Goal: Task Accomplishment & Management: Use online tool/utility

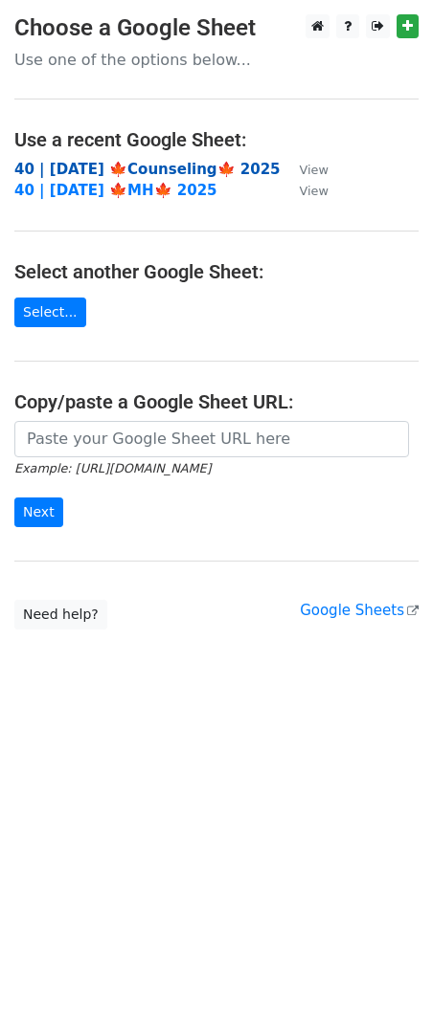
click at [118, 166] on strong "40 | OCT 5 🍁Counseling🍁 2025" at bounding box center [147, 169] width 266 height 17
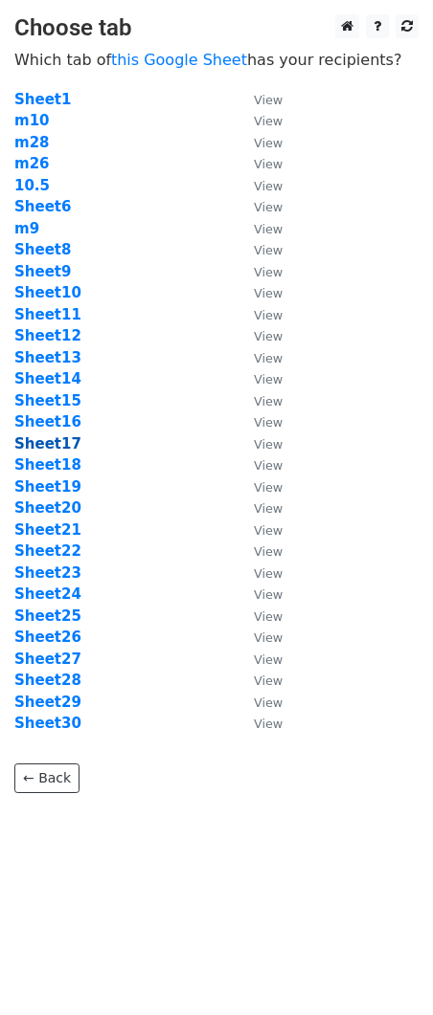
click at [64, 441] on strong "Sheet17" at bounding box center [47, 443] width 67 height 17
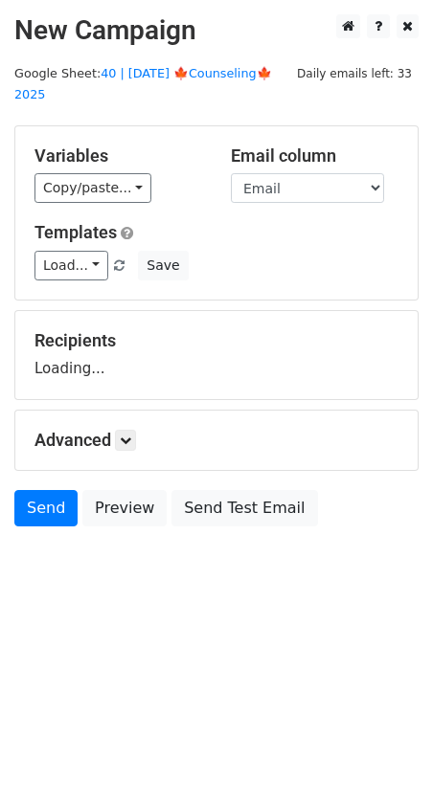
click at [57, 444] on div "Advanced Tracking Track Opens UTM Codes Track Clicks Filters Only include sprea…" at bounding box center [216, 440] width 402 height 59
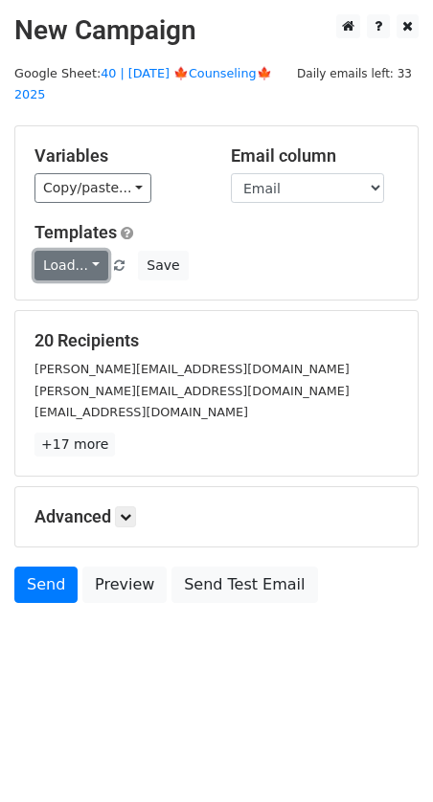
click at [67, 251] on link "Load..." at bounding box center [71, 266] width 74 height 30
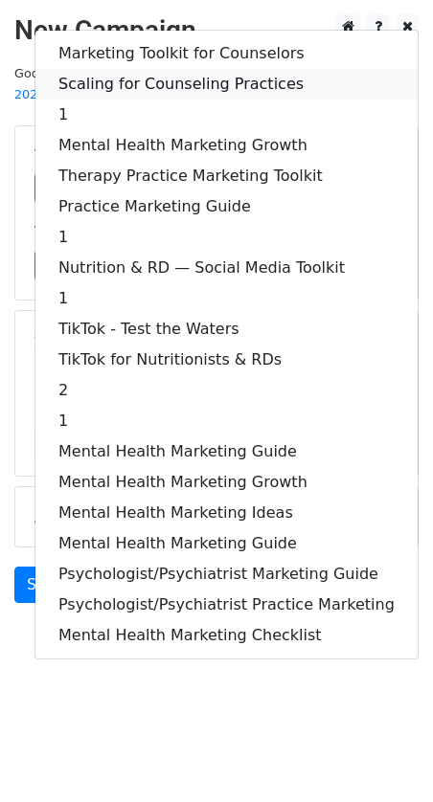
click at [167, 69] on link "Scaling for Counseling Practices" at bounding box center [226, 84] width 382 height 31
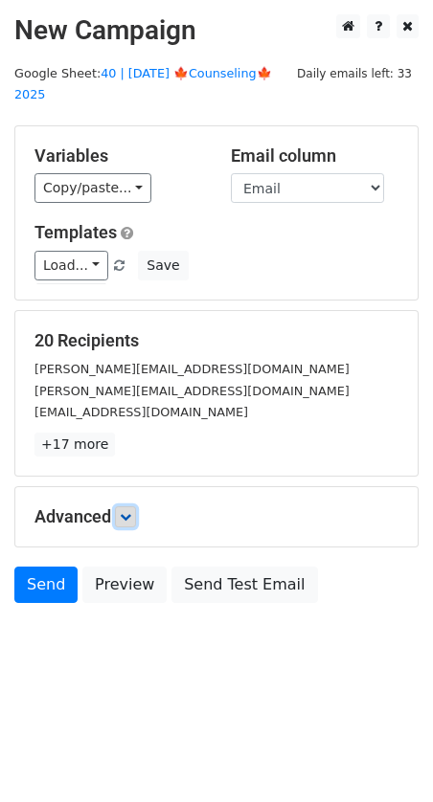
click at [127, 511] on icon at bounding box center [125, 516] width 11 height 11
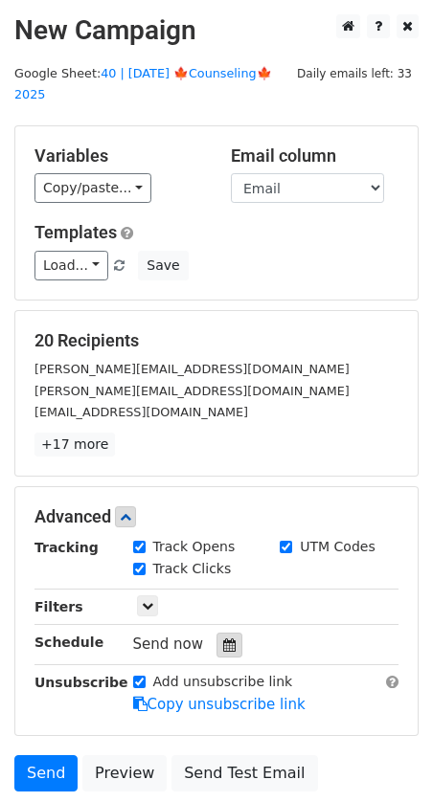
click at [223, 638] on icon at bounding box center [229, 644] width 12 height 13
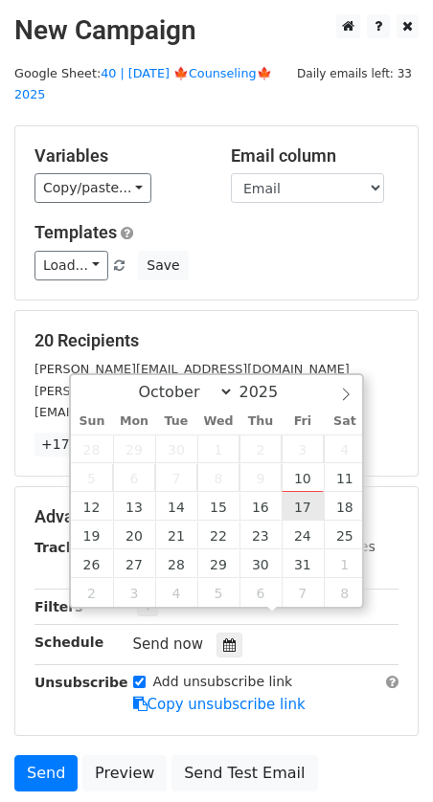
type input "2025-10-17 12:00"
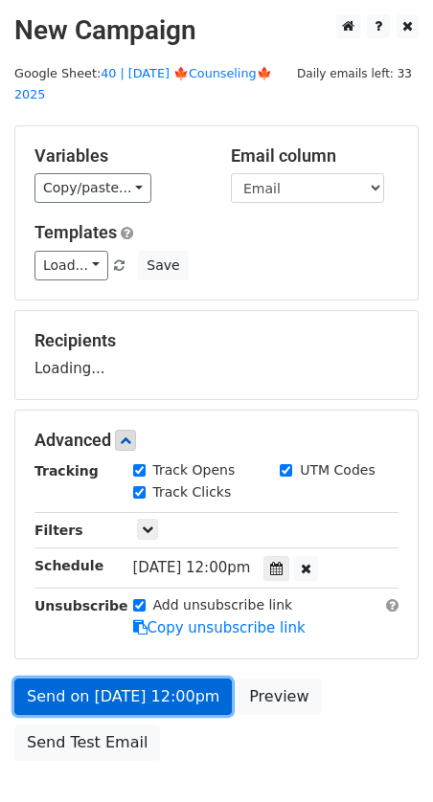
click at [181, 679] on link "Send on Oct 17 at 12:00pm" at bounding box center [122, 697] width 217 height 36
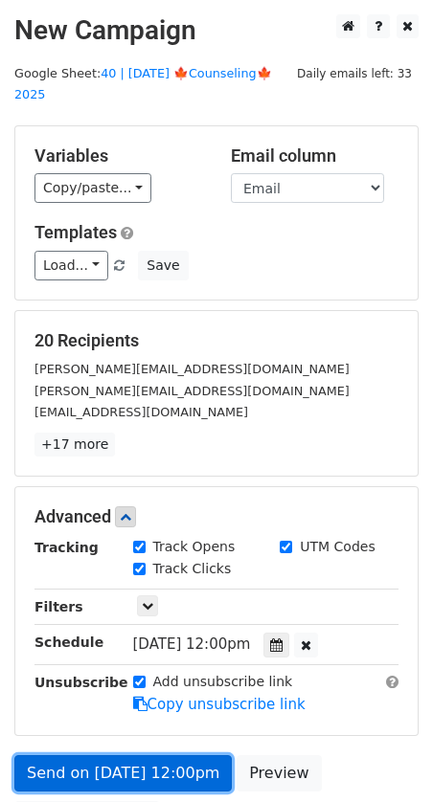
click at [146, 759] on link "Send on Oct 17 at 12:00pm" at bounding box center [122, 773] width 217 height 36
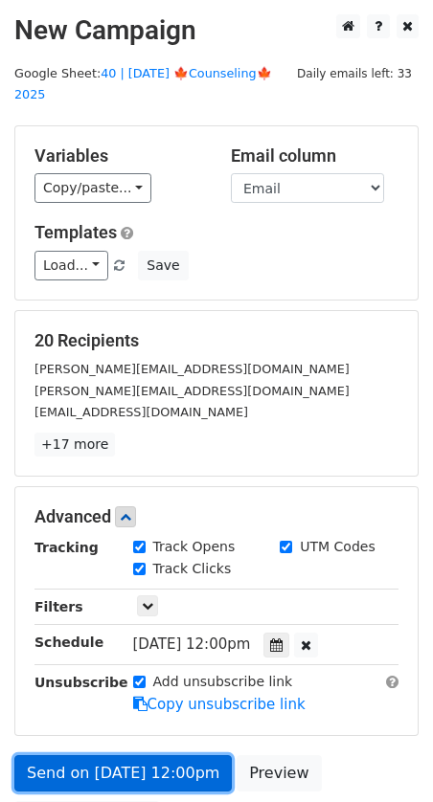
click at [66, 755] on link "Send on Oct 17 at 12:00pm" at bounding box center [122, 773] width 217 height 36
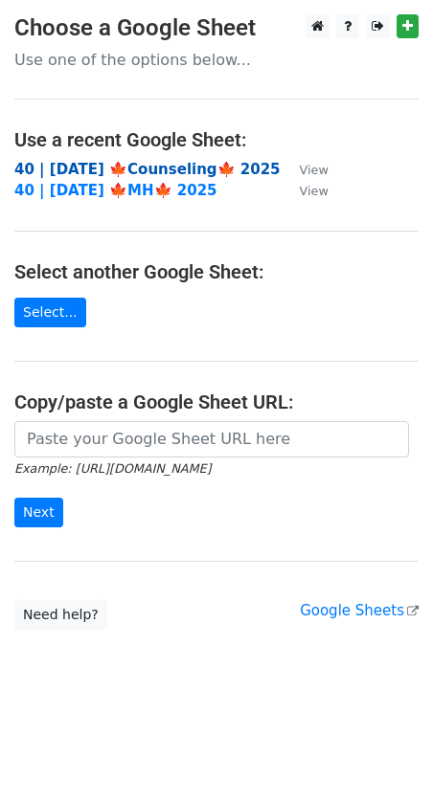
click at [103, 169] on strong "40 | OCT 5 🍁Counseling🍁 2025" at bounding box center [147, 169] width 266 height 17
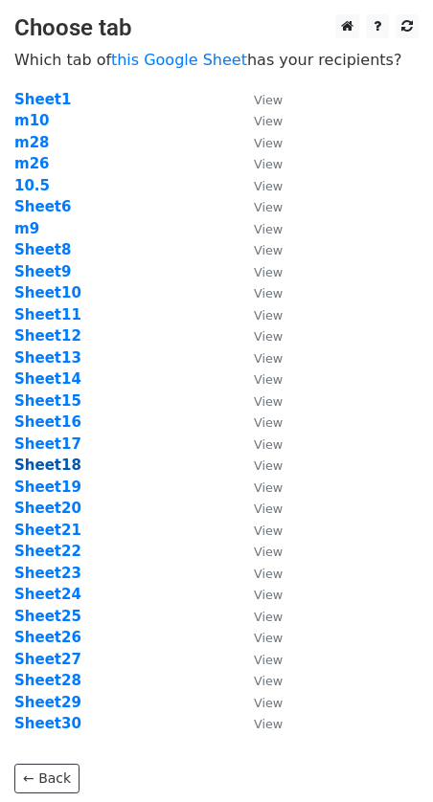
click at [46, 468] on strong "Sheet18" at bounding box center [47, 465] width 67 height 17
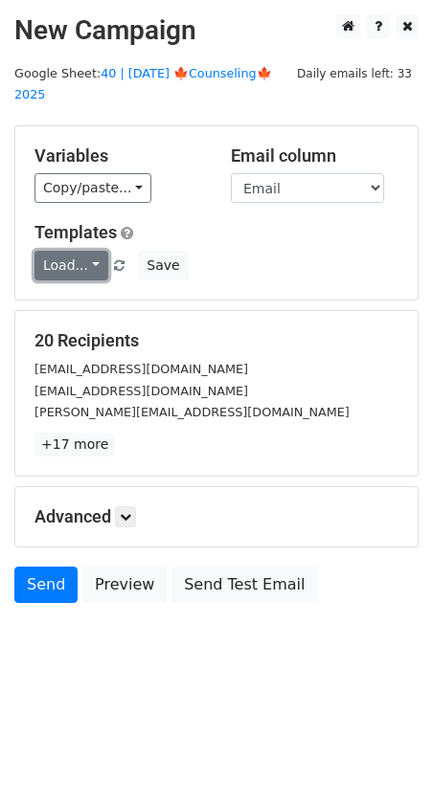
click at [54, 251] on link "Load..." at bounding box center [71, 266] width 74 height 30
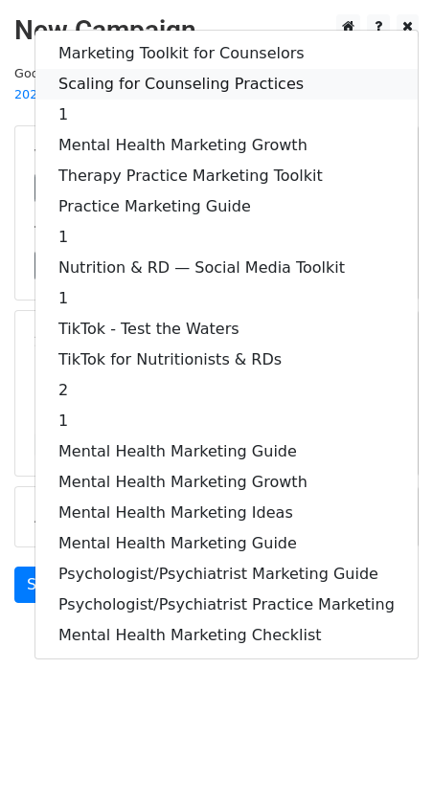
click at [166, 69] on link "Scaling for Counseling Practices" at bounding box center [226, 84] width 382 height 31
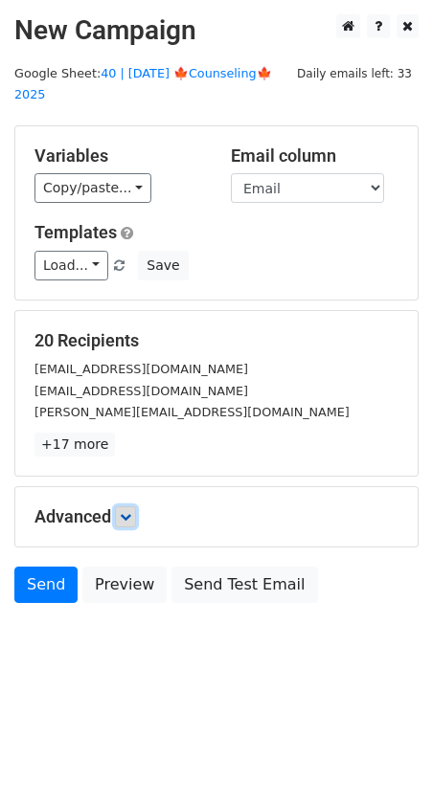
click at [126, 506] on link at bounding box center [125, 516] width 21 height 21
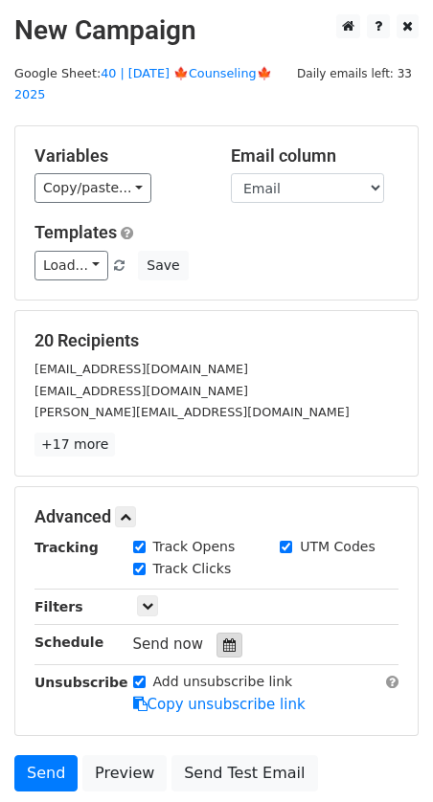
click at [223, 638] on icon at bounding box center [229, 644] width 12 height 13
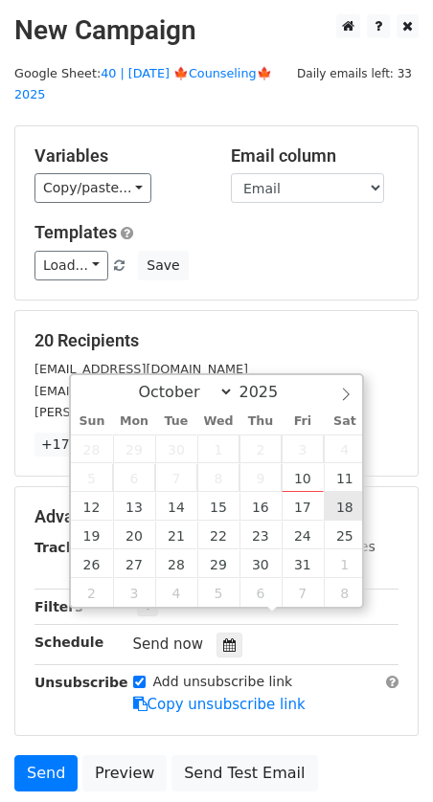
type input "2025-10-18 12:00"
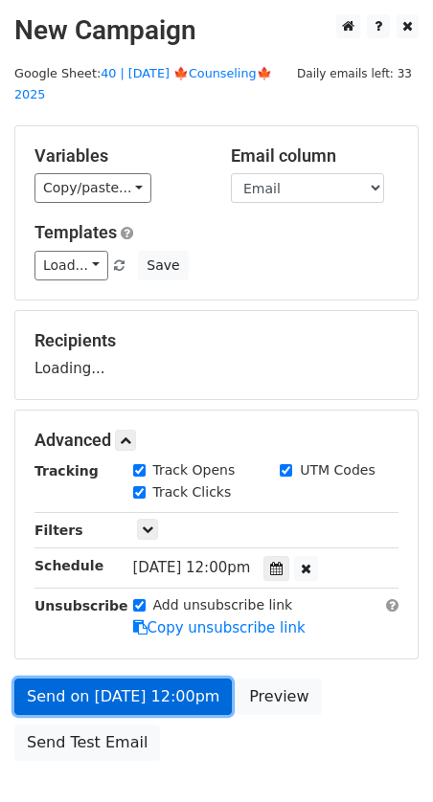
click at [93, 679] on link "Send on Oct 18 at 12:00pm" at bounding box center [122, 697] width 217 height 36
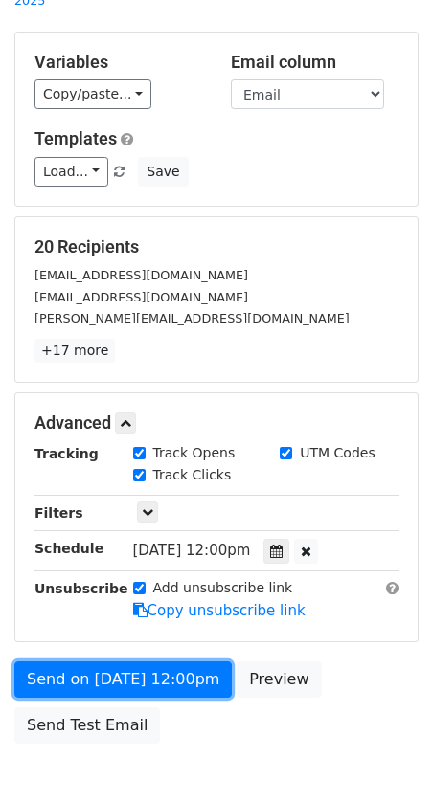
scroll to position [103, 0]
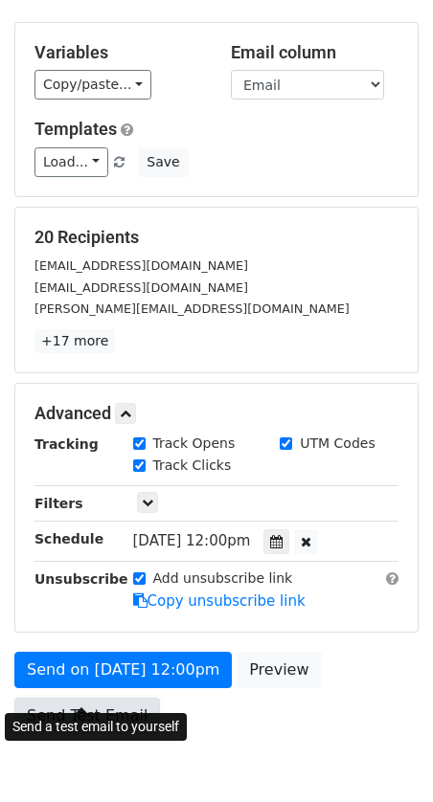
click at [113, 698] on link "Send Test Email" at bounding box center [86, 716] width 145 height 36
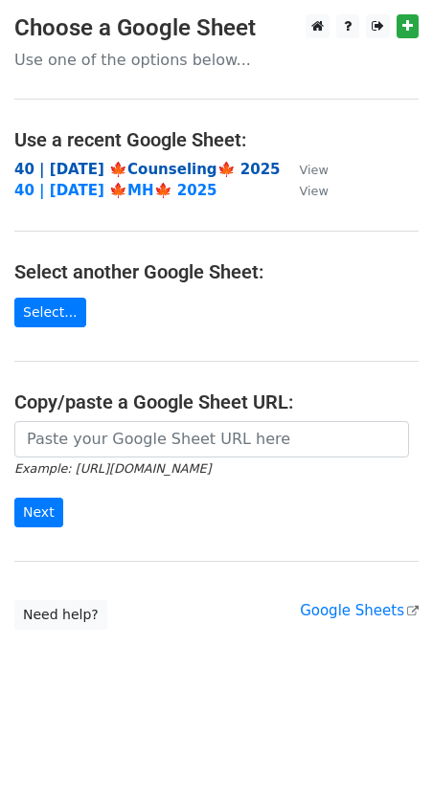
click at [148, 161] on strong "40 | [DATE] 🍁Counseling🍁 2025" at bounding box center [147, 169] width 266 height 17
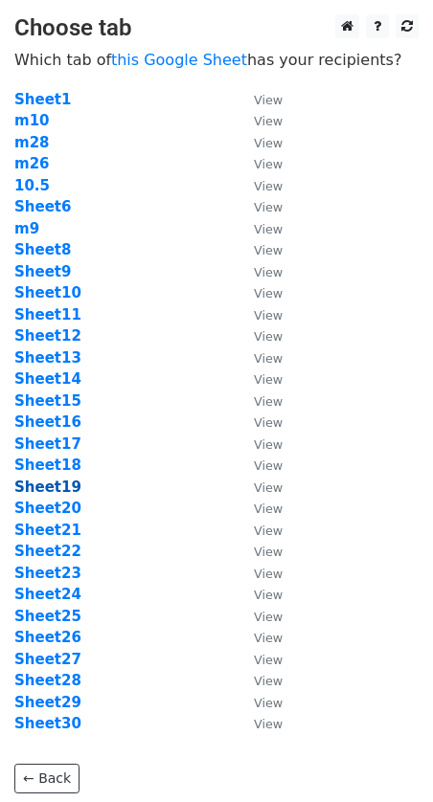
click at [56, 495] on strong "Sheet19" at bounding box center [47, 487] width 67 height 17
click at [54, 491] on strong "Sheet19" at bounding box center [47, 487] width 67 height 17
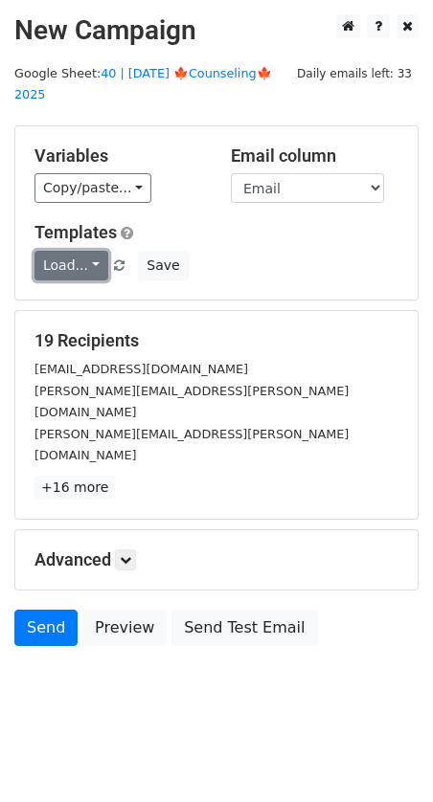
click at [73, 251] on link "Load..." at bounding box center [71, 266] width 74 height 30
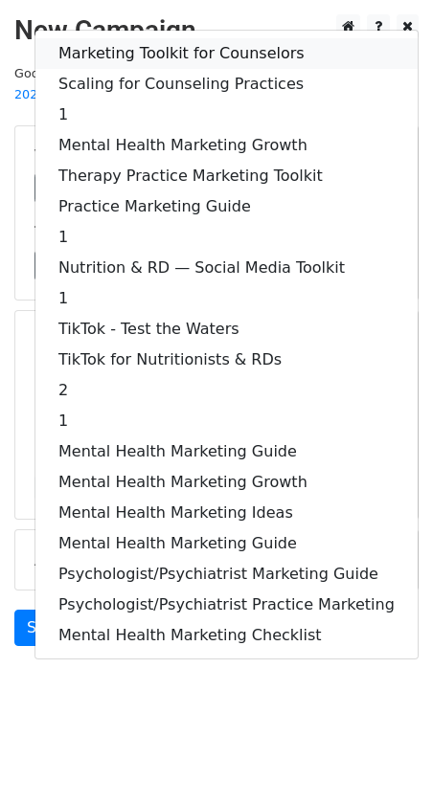
click at [173, 38] on link "Marketing Toolkit for Counselors" at bounding box center [226, 53] width 382 height 31
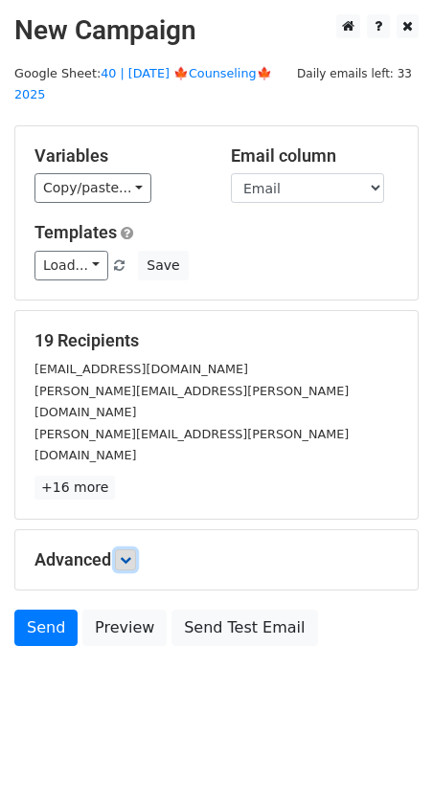
click at [123, 554] on icon at bounding box center [125, 559] width 11 height 11
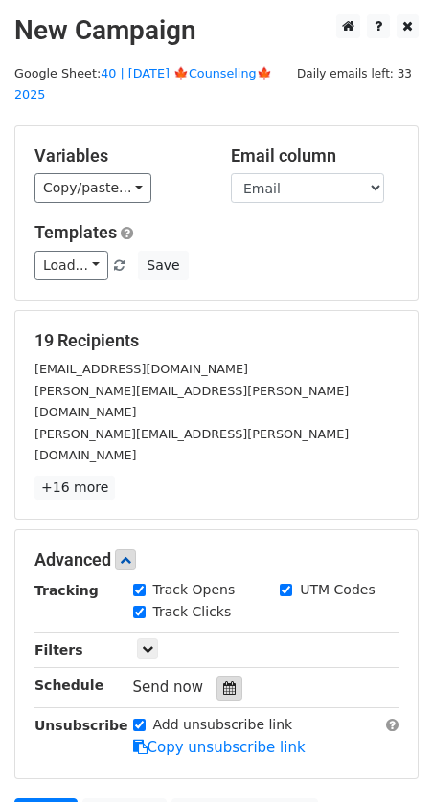
click at [224, 681] on icon at bounding box center [229, 687] width 12 height 13
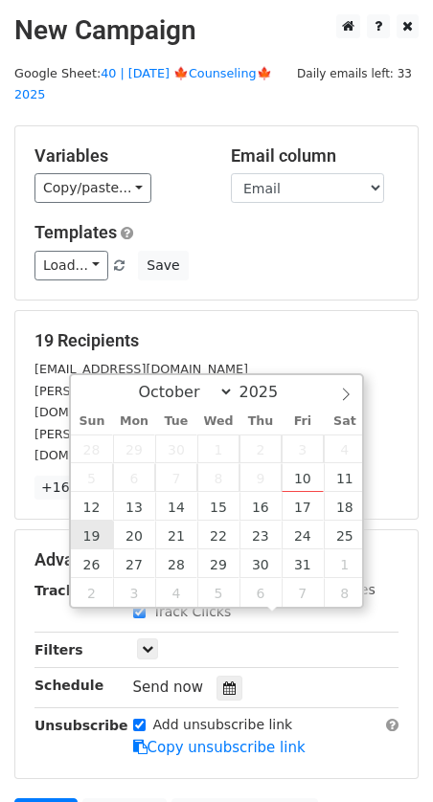
type input "2025-10-19 12:00"
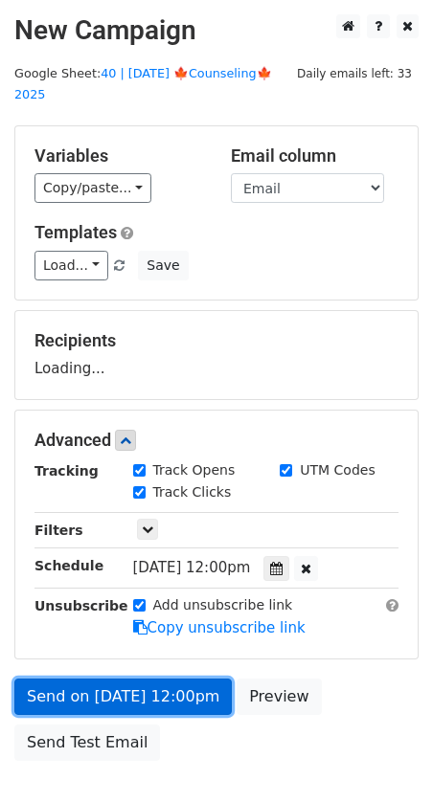
click at [100, 683] on link "Send on Oct 19 at 12:00pm" at bounding box center [122, 697] width 217 height 36
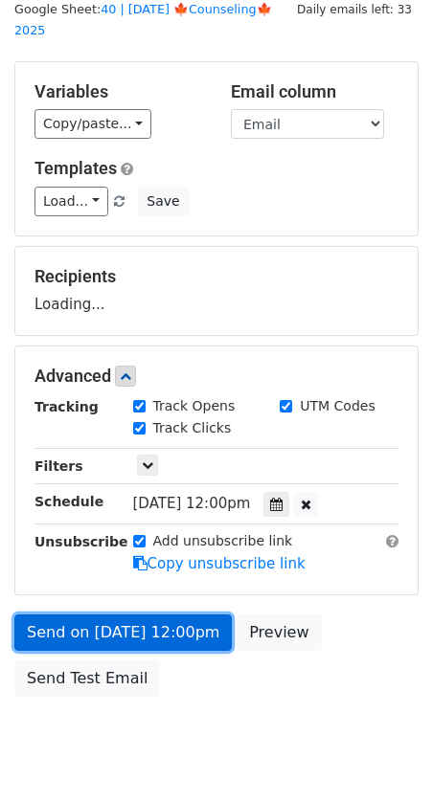
scroll to position [66, 0]
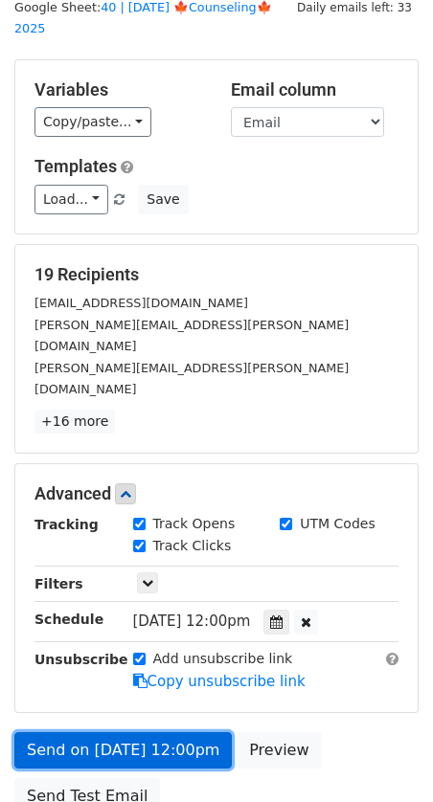
click at [80, 732] on link "Send on Oct 19 at 12:00pm" at bounding box center [122, 750] width 217 height 36
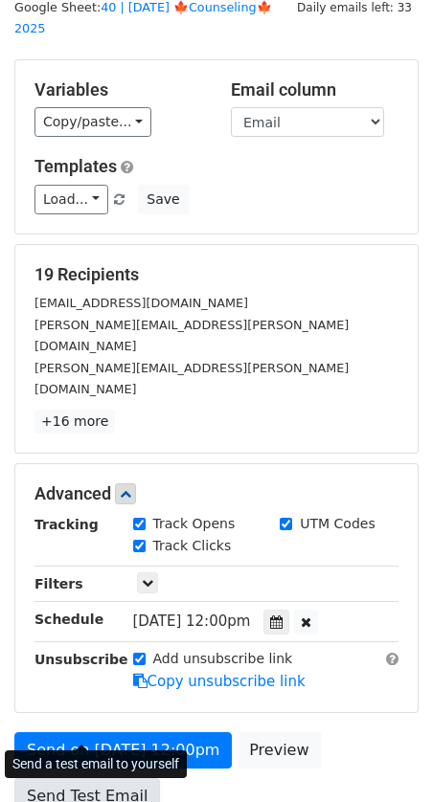
click at [71, 778] on link "Send Test Email" at bounding box center [86, 796] width 145 height 36
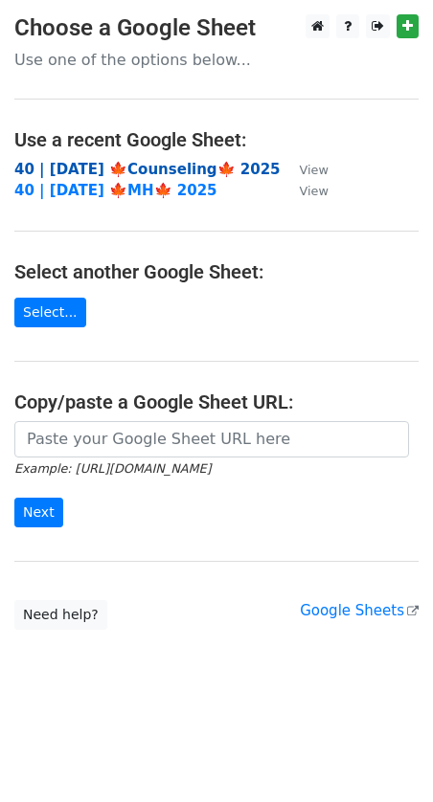
click at [105, 171] on strong "40 | [DATE] 🍁Counseling🍁 2025" at bounding box center [147, 169] width 266 height 17
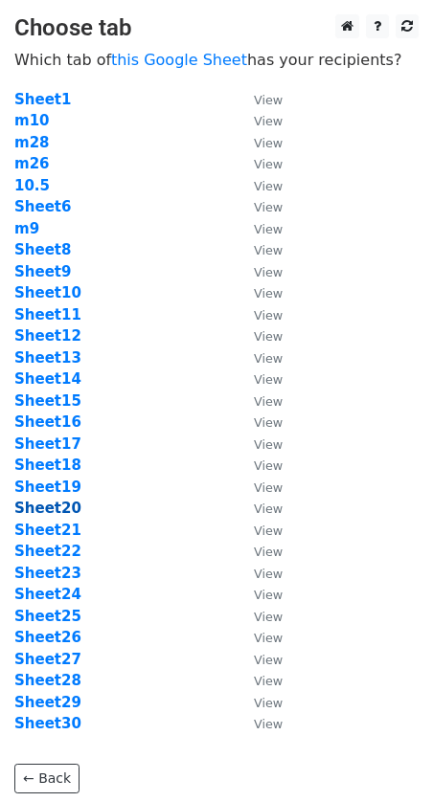
click at [53, 505] on strong "Sheet20" at bounding box center [47, 508] width 67 height 17
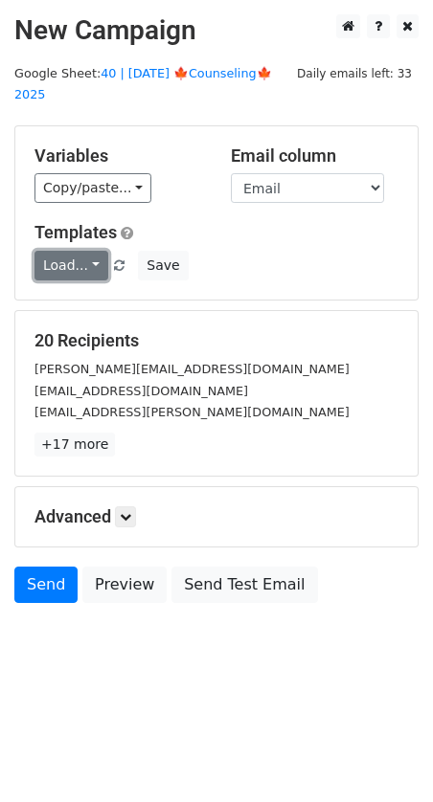
click at [75, 251] on link "Load..." at bounding box center [71, 266] width 74 height 30
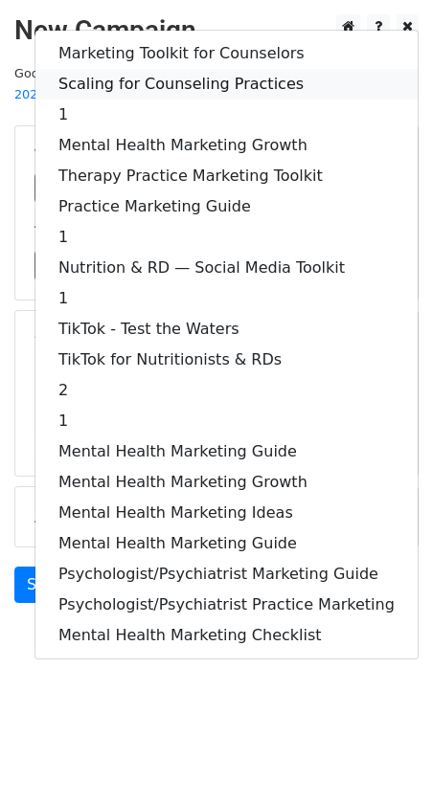
click at [144, 69] on link "Scaling for Counseling Practices" at bounding box center [226, 84] width 382 height 31
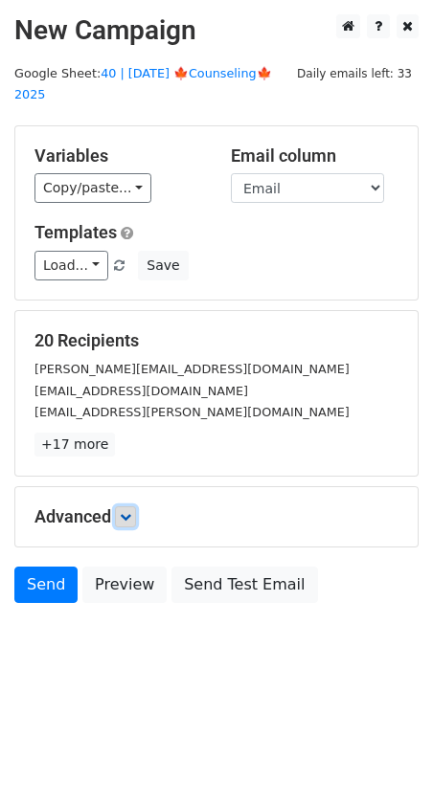
drag, startPoint x: 128, startPoint y: 487, endPoint x: 186, endPoint y: 647, distance: 169.8
click at [128, 511] on icon at bounding box center [125, 516] width 11 height 11
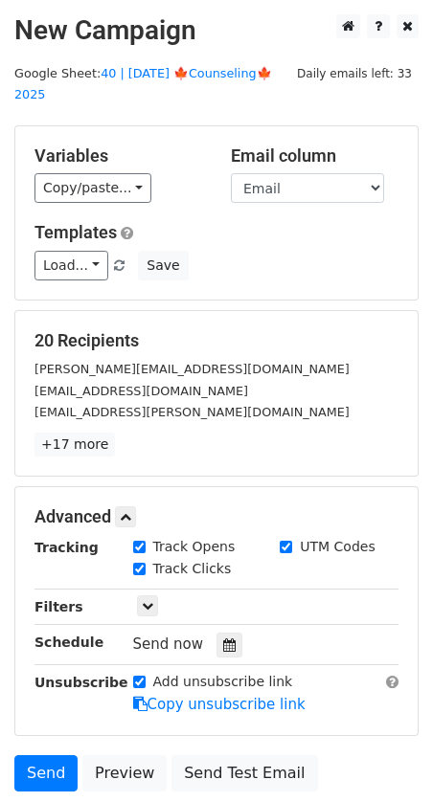
click at [217, 636] on div "Tracking Track Opens UTM Codes Track Clicks Filters Only include spreadsheet ro…" at bounding box center [216, 626] width 364 height 179
click at [223, 638] on icon at bounding box center [229, 644] width 12 height 13
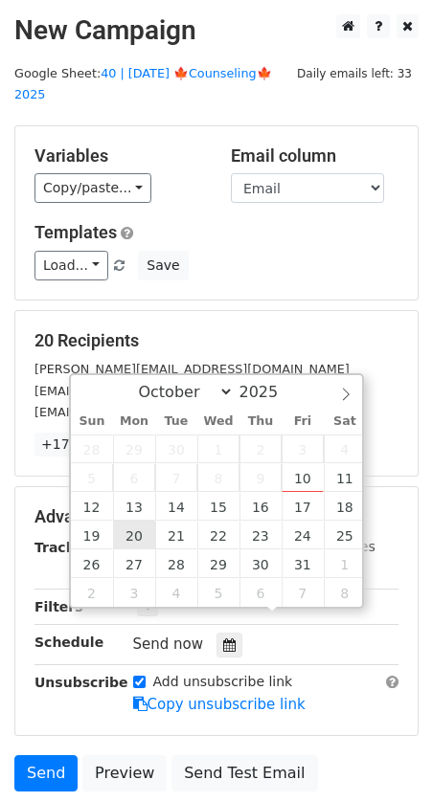
type input "2025-10-20 12:00"
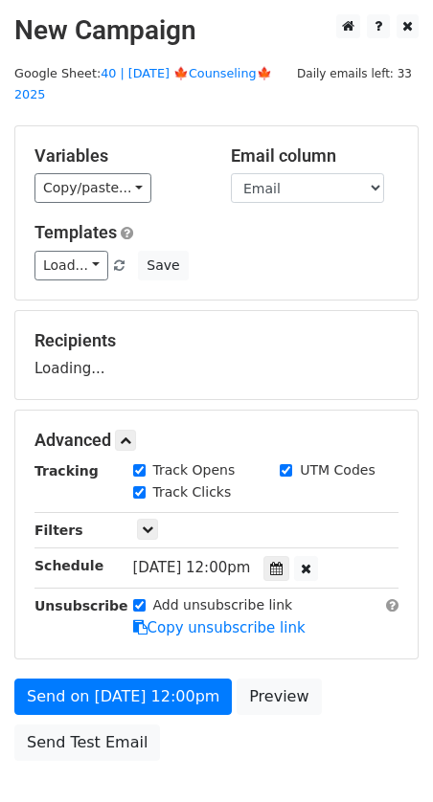
click at [88, 690] on div "Send on Oct 20 at 12:00pm Preview Send Test Email" at bounding box center [216, 725] width 433 height 92
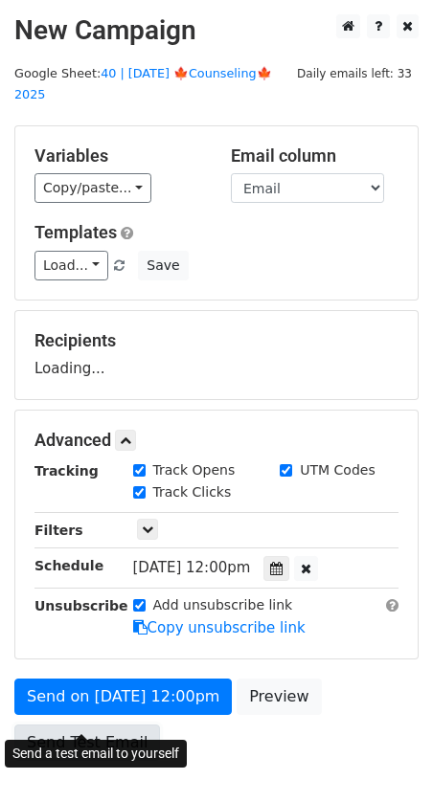
click at [78, 725] on link "Send Test Email" at bounding box center [86, 743] width 145 height 36
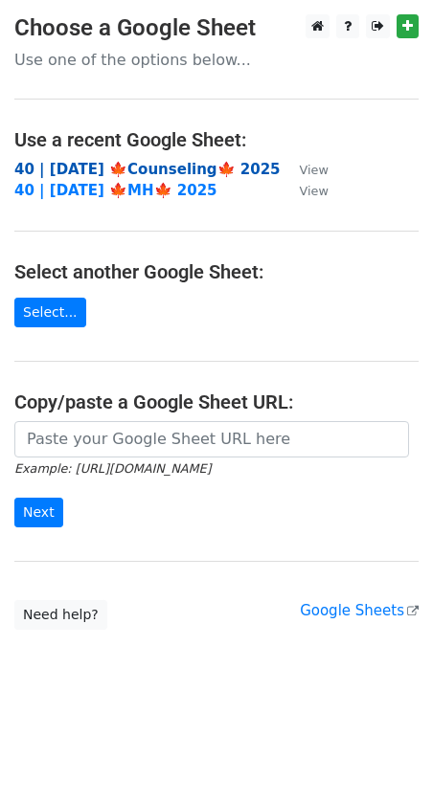
click at [113, 170] on strong "40 | [DATE] 🍁Counseling🍁 2025" at bounding box center [147, 169] width 266 height 17
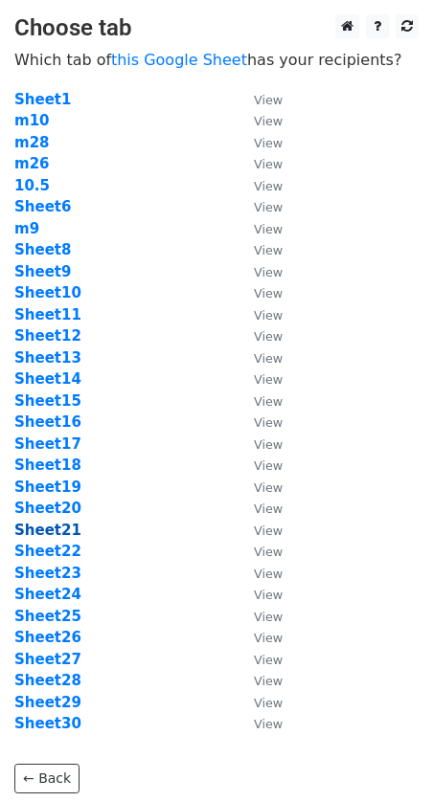
click at [45, 524] on strong "Sheet21" at bounding box center [47, 530] width 67 height 17
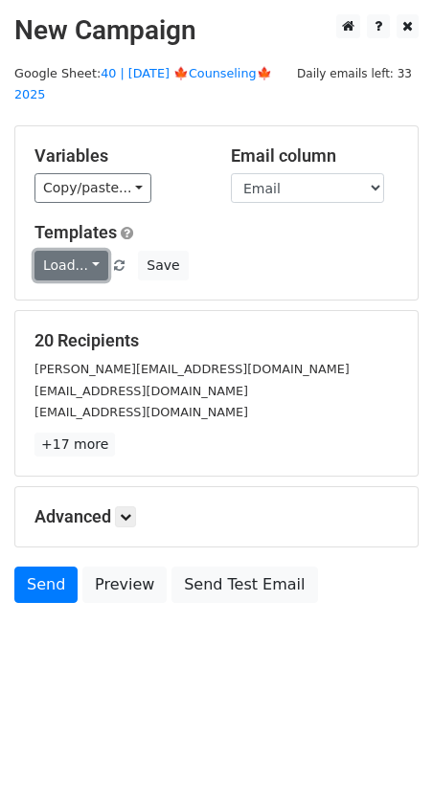
click at [82, 251] on link "Load..." at bounding box center [71, 266] width 74 height 30
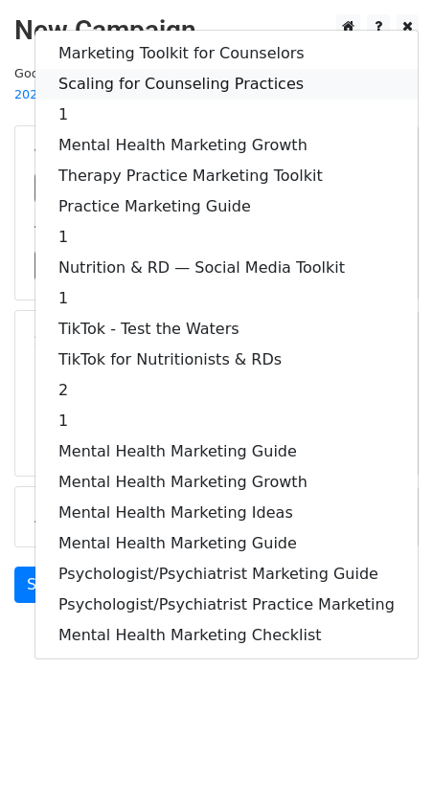
click at [145, 69] on link "Scaling for Counseling Practices" at bounding box center [226, 84] width 382 height 31
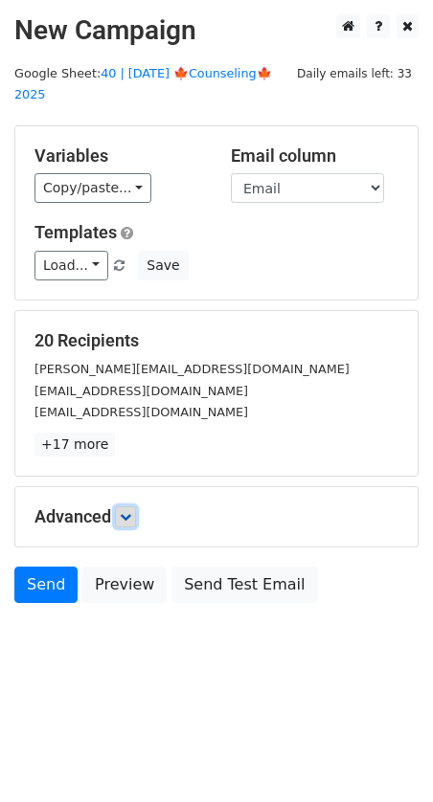
click at [133, 506] on link at bounding box center [125, 516] width 21 height 21
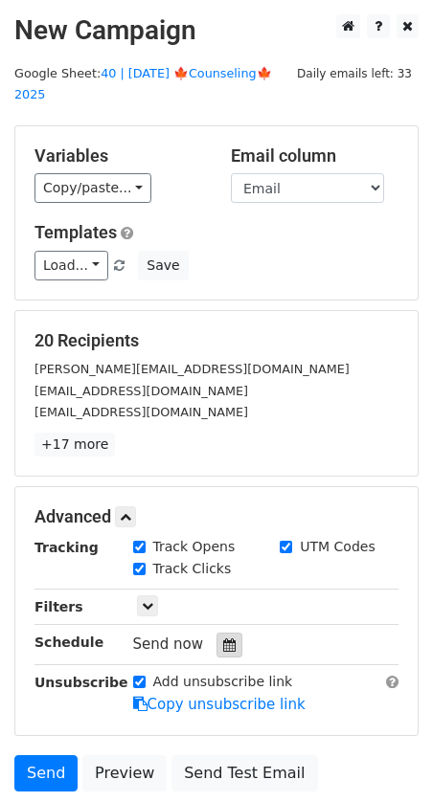
click at [216, 633] on div at bounding box center [229, 645] width 26 height 25
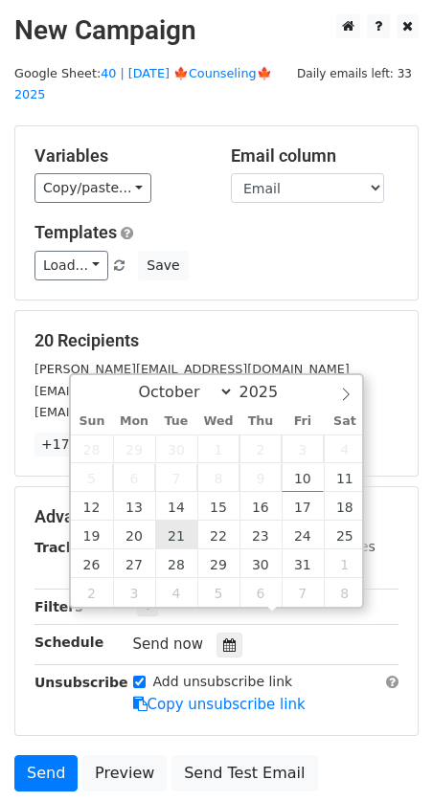
type input "[DATE] 12:00"
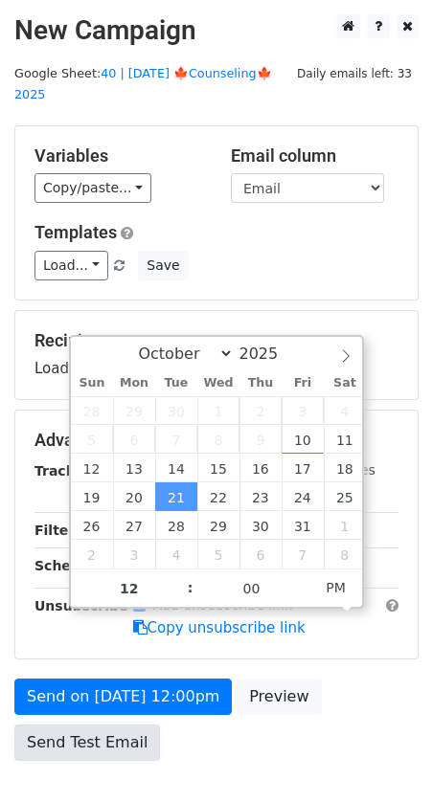
click at [77, 725] on link "Send Test Email" at bounding box center [86, 743] width 145 height 36
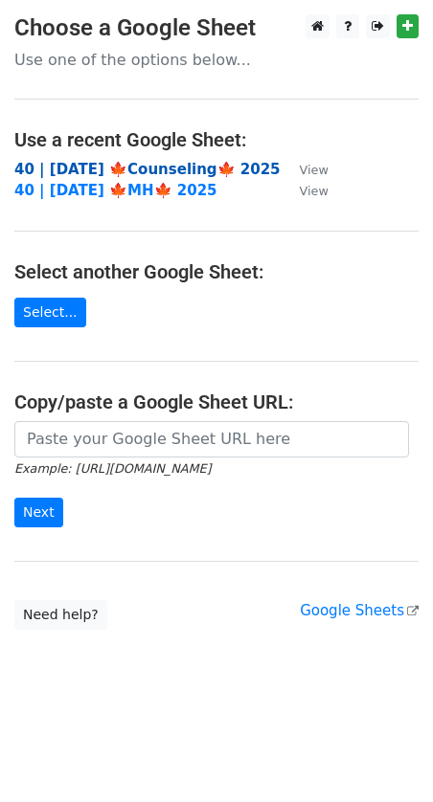
click at [142, 167] on strong "40 | [DATE] 🍁Counseling🍁 2025" at bounding box center [147, 169] width 266 height 17
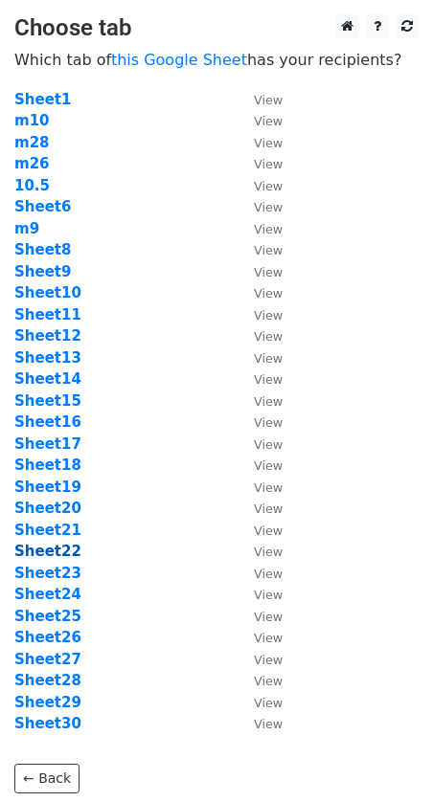
click at [61, 554] on strong "Sheet22" at bounding box center [47, 551] width 67 height 17
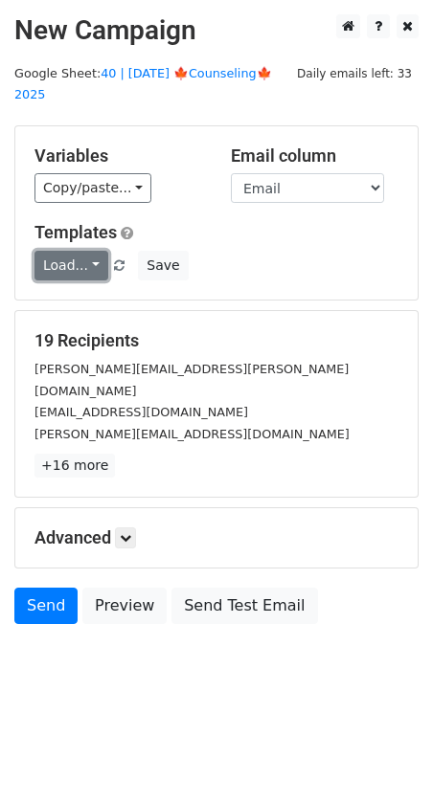
click at [79, 251] on link "Load..." at bounding box center [71, 266] width 74 height 30
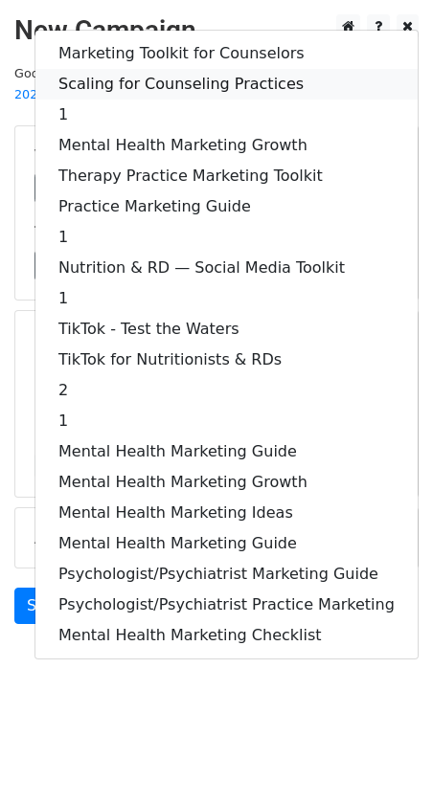
click at [163, 71] on link "Scaling for Counseling Practices" at bounding box center [226, 84] width 382 height 31
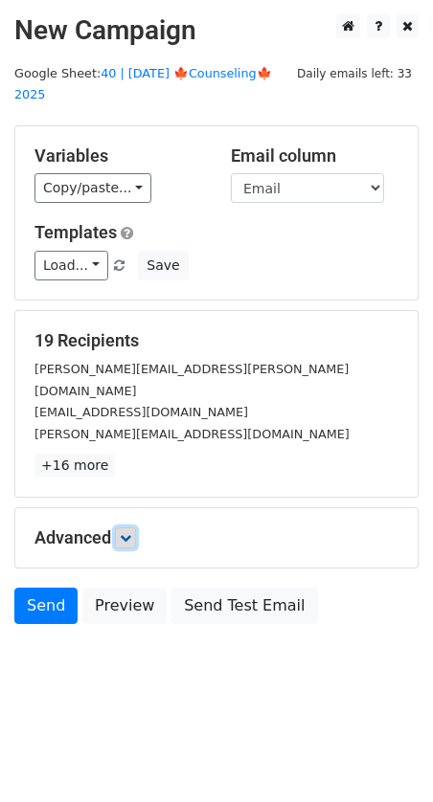
click at [128, 532] on icon at bounding box center [125, 537] width 11 height 11
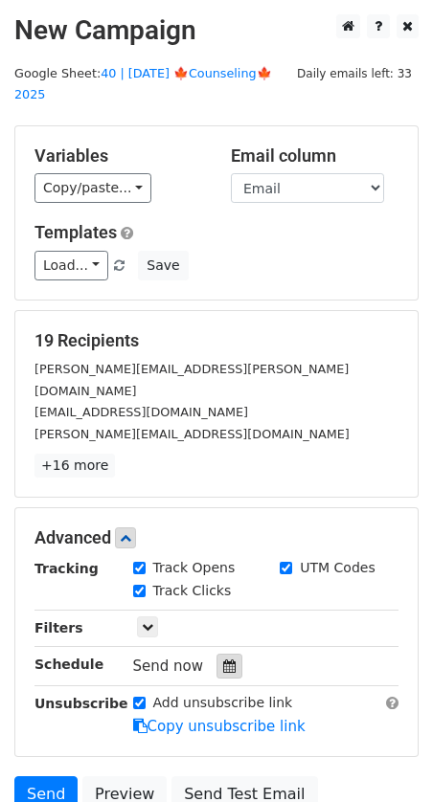
click at [227, 654] on div at bounding box center [229, 666] width 26 height 25
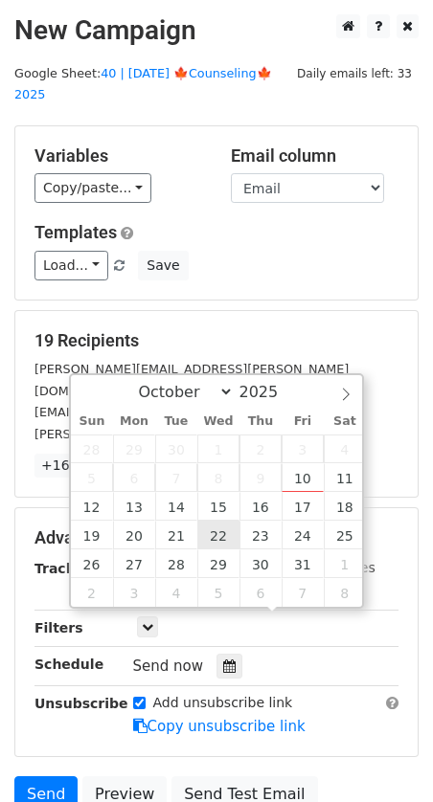
type input "[DATE] 12:00"
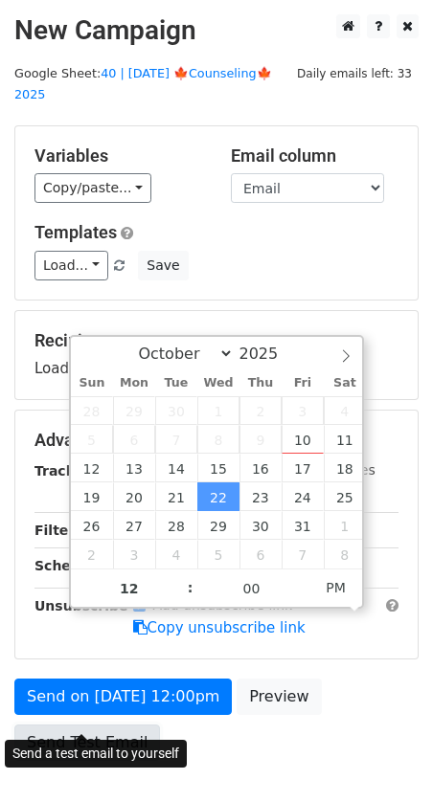
click at [73, 725] on link "Send Test Email" at bounding box center [86, 743] width 145 height 36
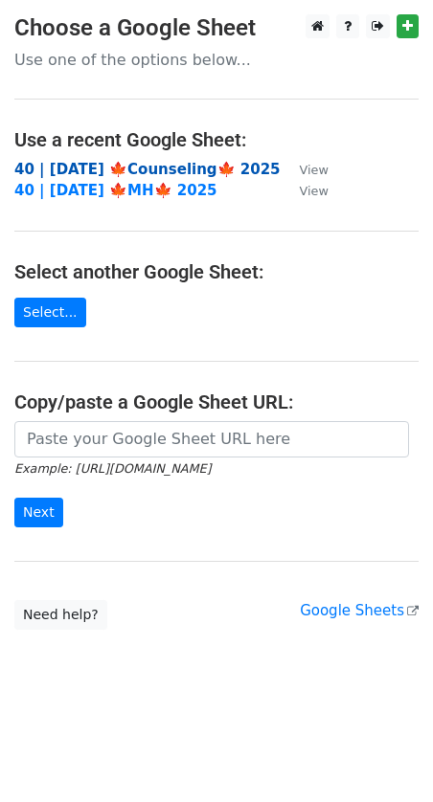
click at [134, 167] on strong "40 | [DATE] 🍁Counseling🍁 2025" at bounding box center [147, 169] width 266 height 17
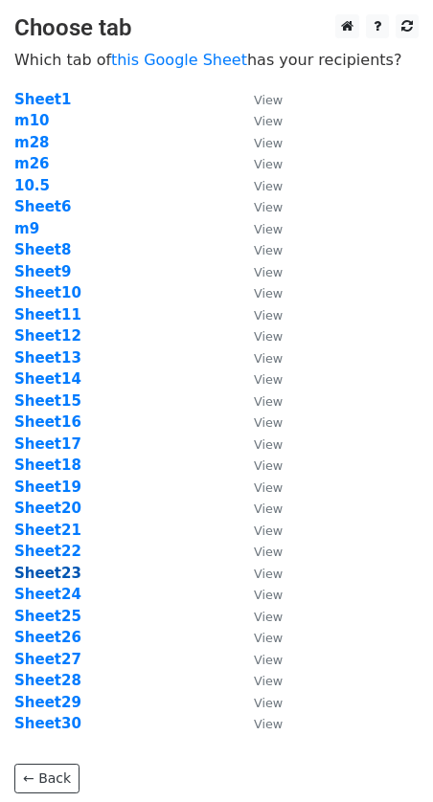
click at [56, 576] on strong "Sheet23" at bounding box center [47, 573] width 67 height 17
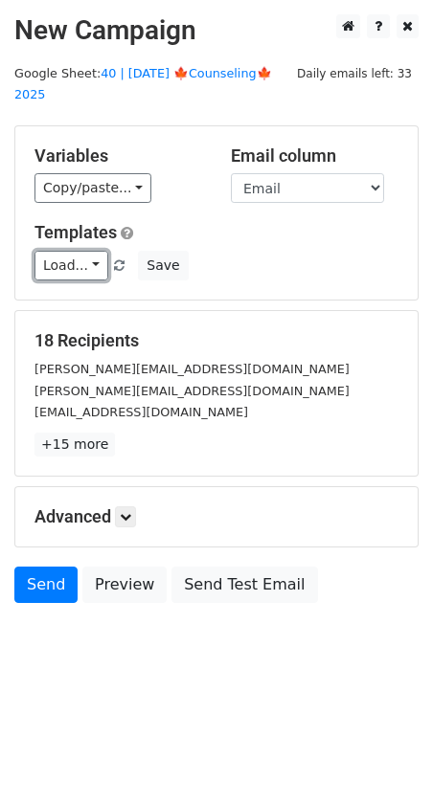
click at [60, 251] on link "Load..." at bounding box center [71, 266] width 74 height 30
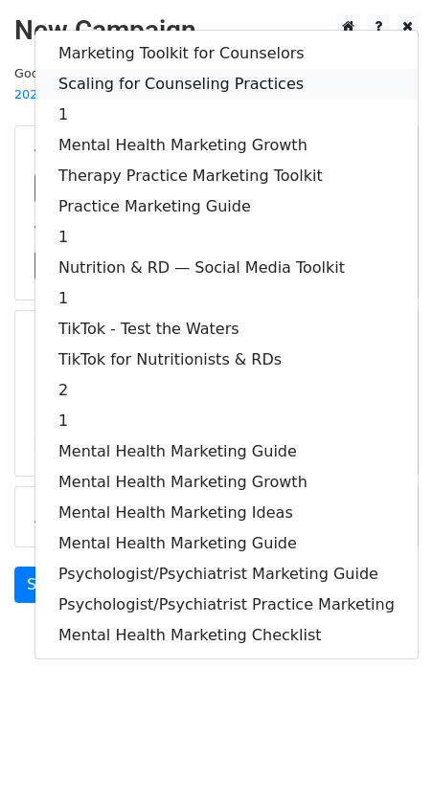
click at [169, 71] on link "Scaling for Counseling Practices" at bounding box center [226, 84] width 382 height 31
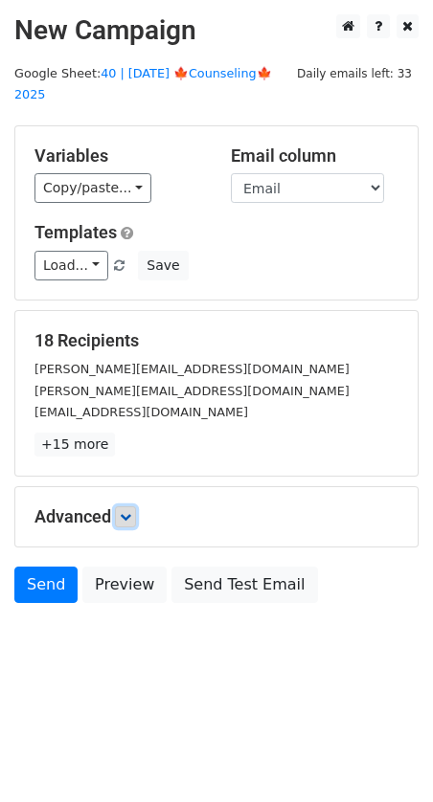
click at [136, 506] on link at bounding box center [125, 516] width 21 height 21
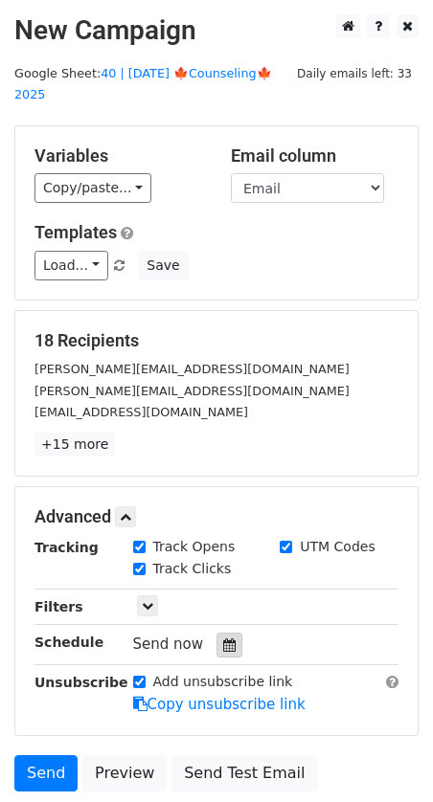
click at [223, 638] on icon at bounding box center [229, 644] width 12 height 13
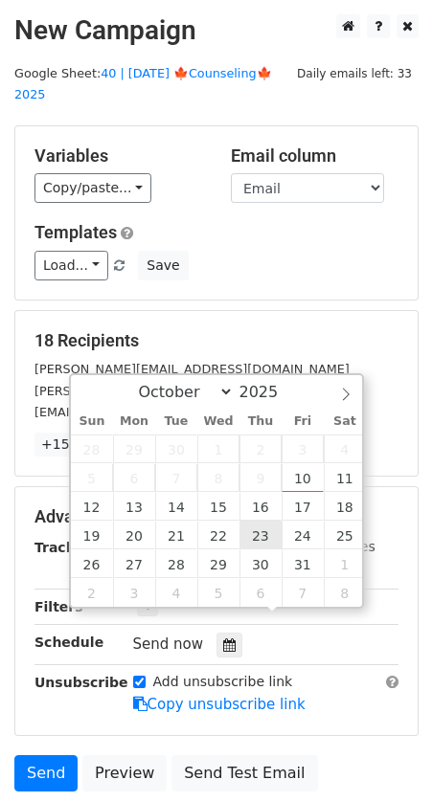
type input "[DATE] 12:00"
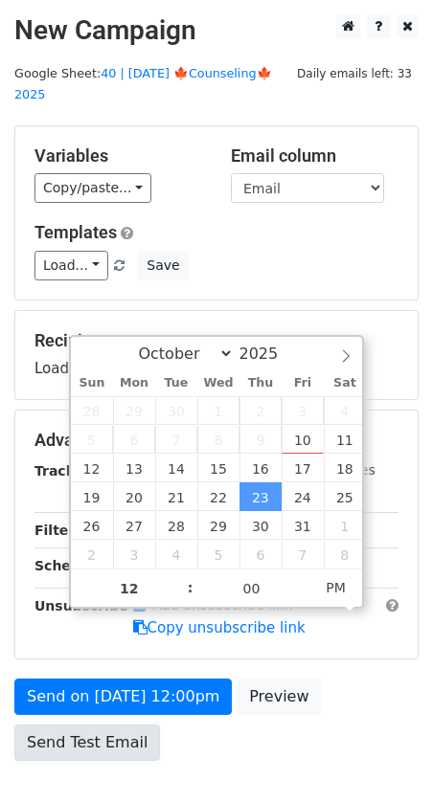
click at [83, 725] on link "Send Test Email" at bounding box center [86, 743] width 145 height 36
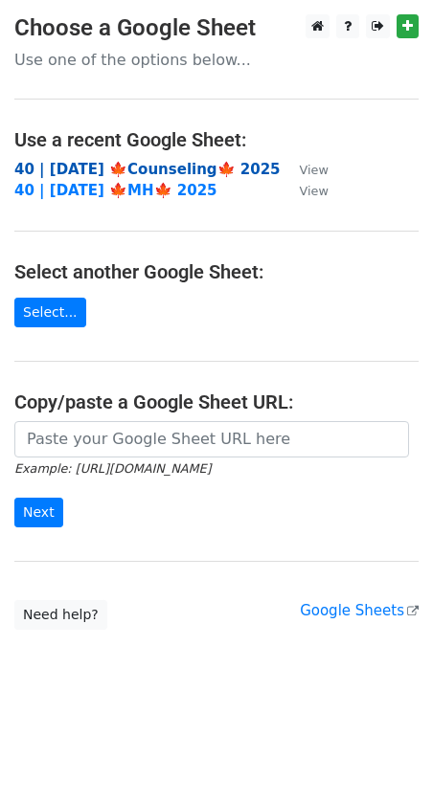
click at [210, 167] on strong "40 | [DATE] 🍁Counseling🍁 2025" at bounding box center [147, 169] width 266 height 17
click at [97, 166] on strong "40 | [DATE] 🍁Counseling🍁 2025" at bounding box center [147, 169] width 266 height 17
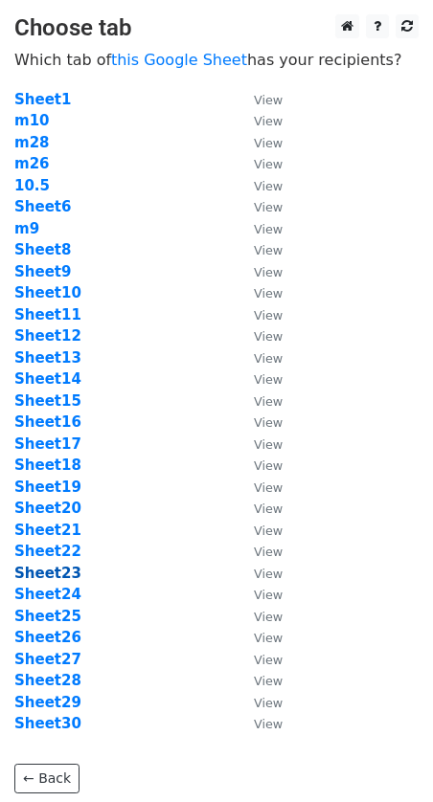
click at [55, 568] on strong "Sheet23" at bounding box center [47, 573] width 67 height 17
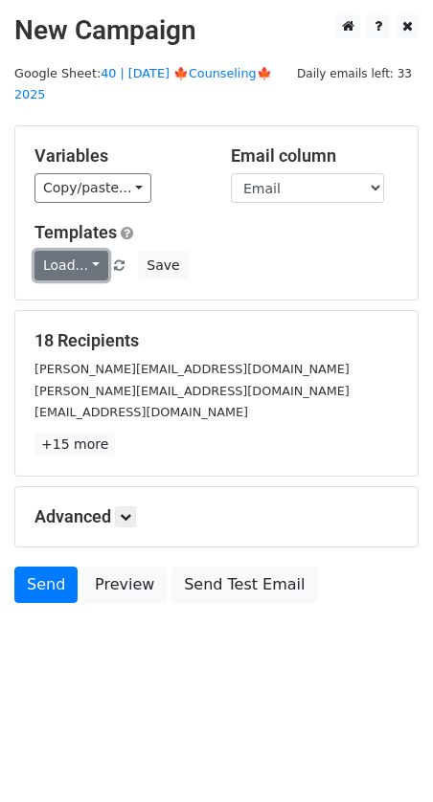
click at [57, 251] on link "Load..." at bounding box center [71, 266] width 74 height 30
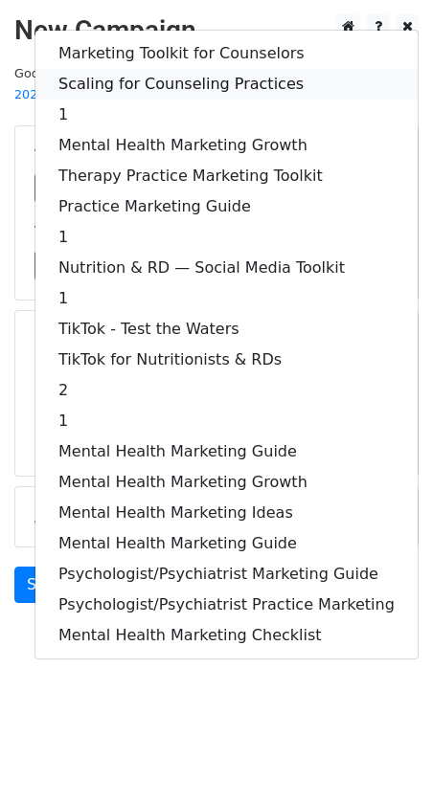
click at [182, 70] on link "Scaling for Counseling Practices" at bounding box center [226, 84] width 382 height 31
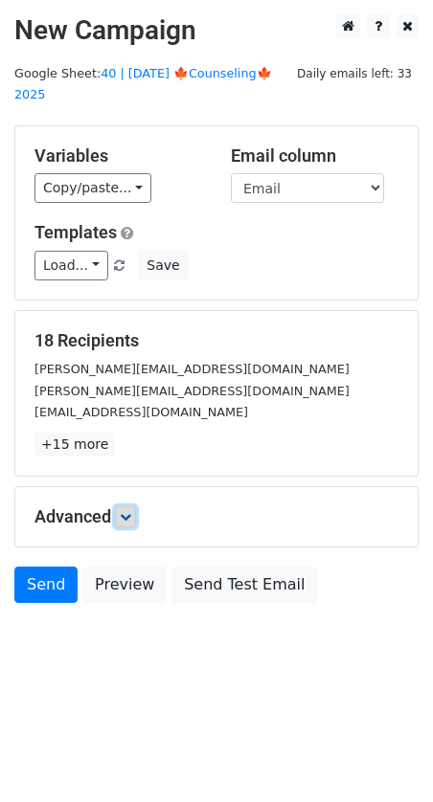
click at [124, 511] on icon at bounding box center [125, 516] width 11 height 11
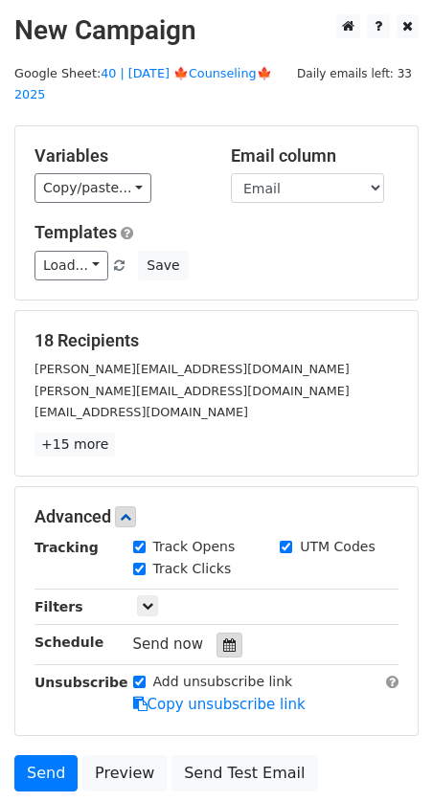
click at [223, 638] on icon at bounding box center [229, 644] width 12 height 13
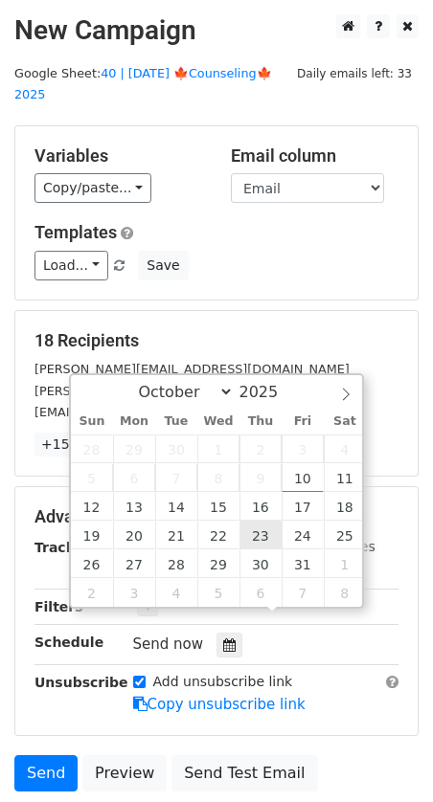
type input "2025-10-23 12:00"
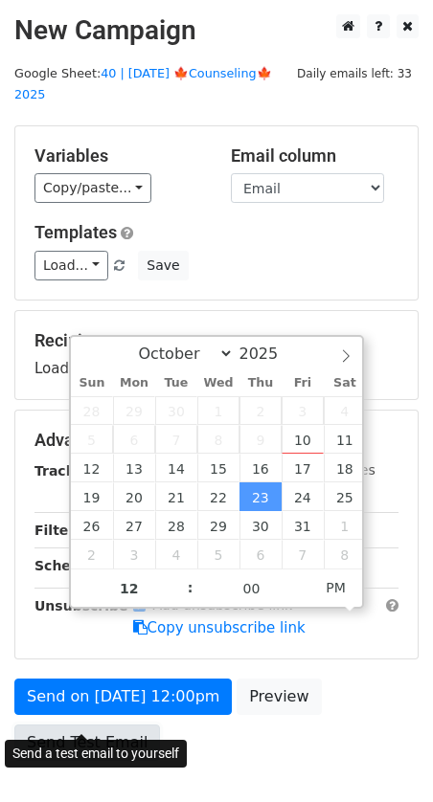
click at [92, 725] on link "Send Test Email" at bounding box center [86, 743] width 145 height 36
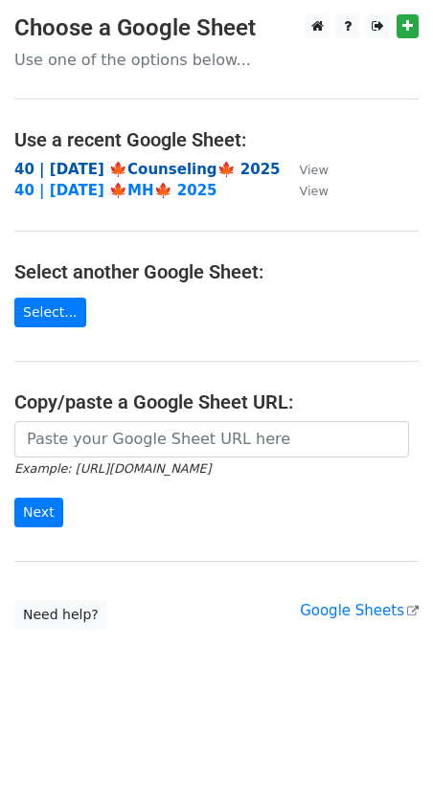
click at [143, 167] on strong "40 | [DATE] 🍁Counseling🍁 2025" at bounding box center [147, 169] width 266 height 17
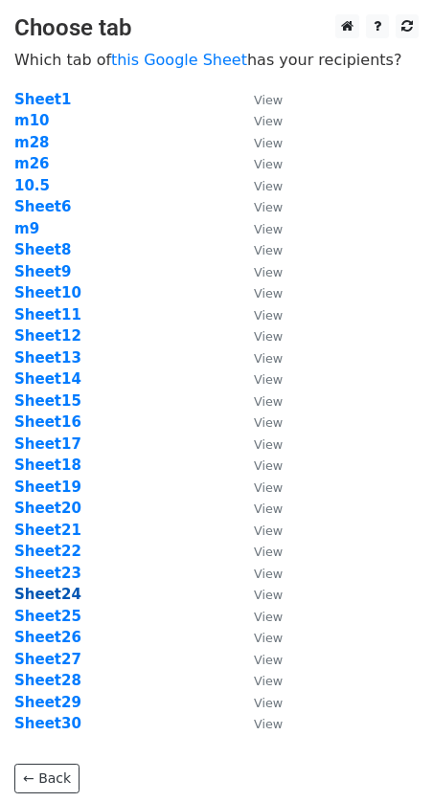
click at [56, 595] on strong "Sheet24" at bounding box center [47, 594] width 67 height 17
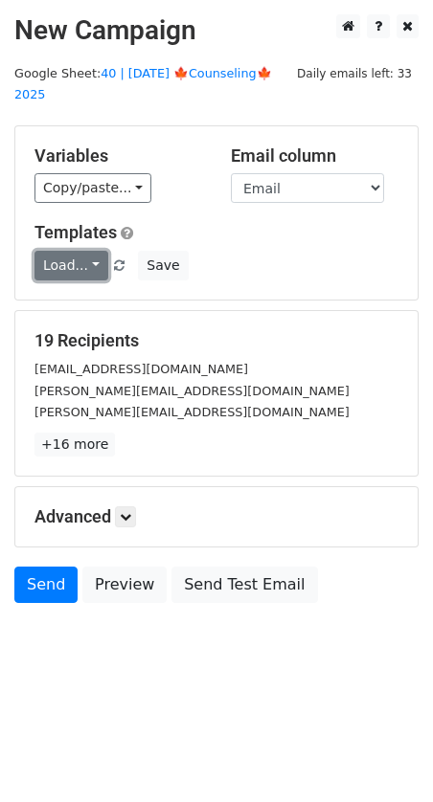
click at [78, 251] on link "Load..." at bounding box center [71, 266] width 74 height 30
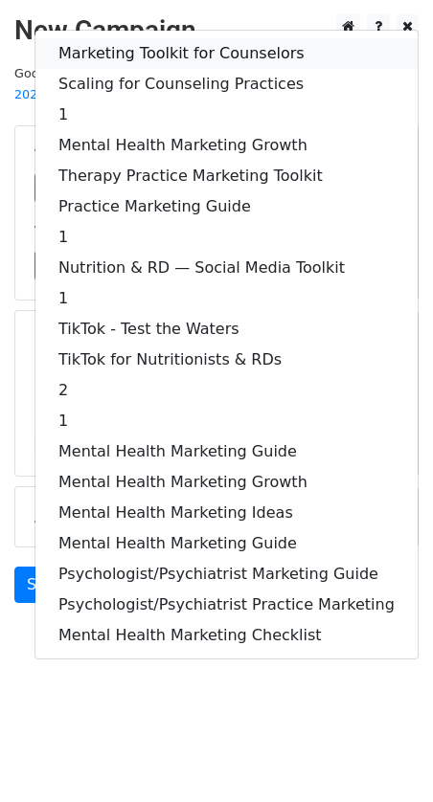
click at [175, 40] on link "Marketing Toolkit for Counselors" at bounding box center [226, 53] width 382 height 31
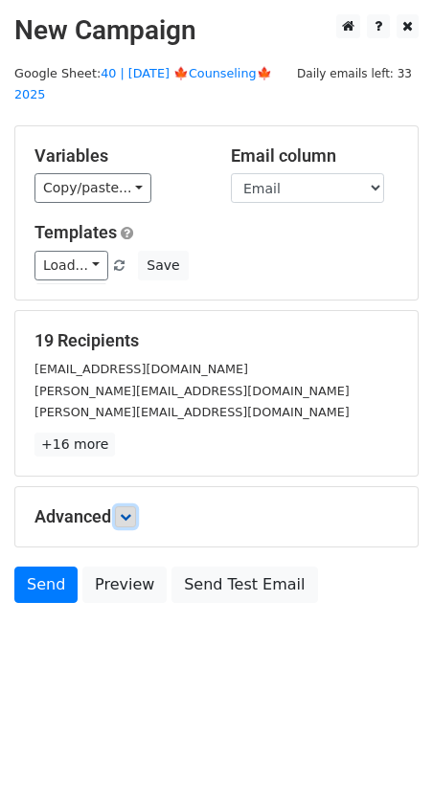
click at [127, 511] on icon at bounding box center [125, 516] width 11 height 11
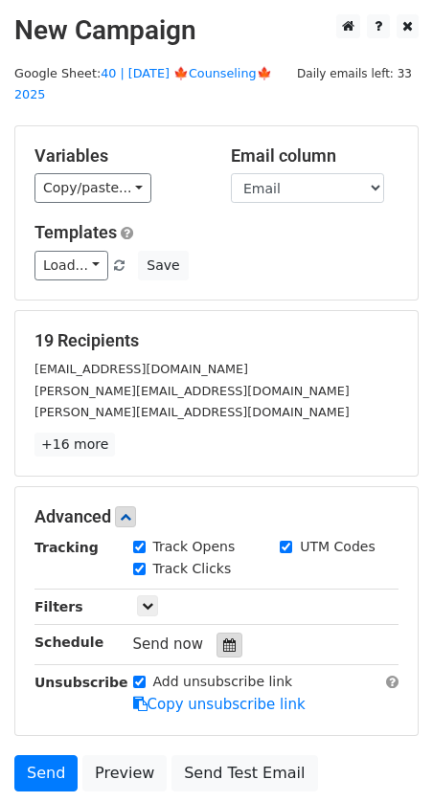
click at [223, 638] on icon at bounding box center [229, 644] width 12 height 13
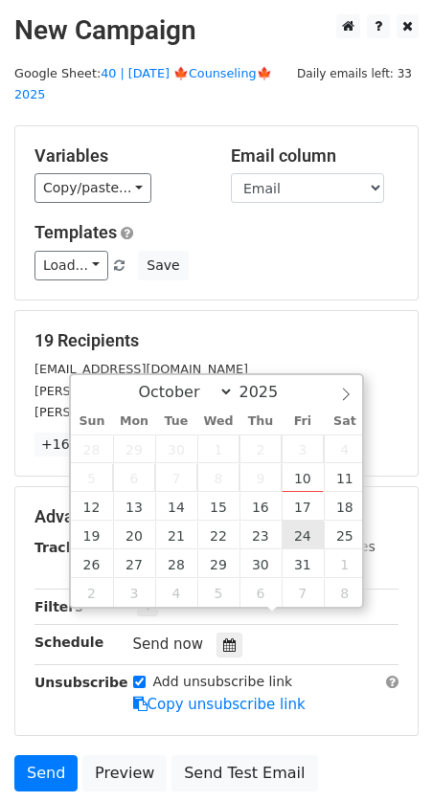
type input "2025-10-24 12:00"
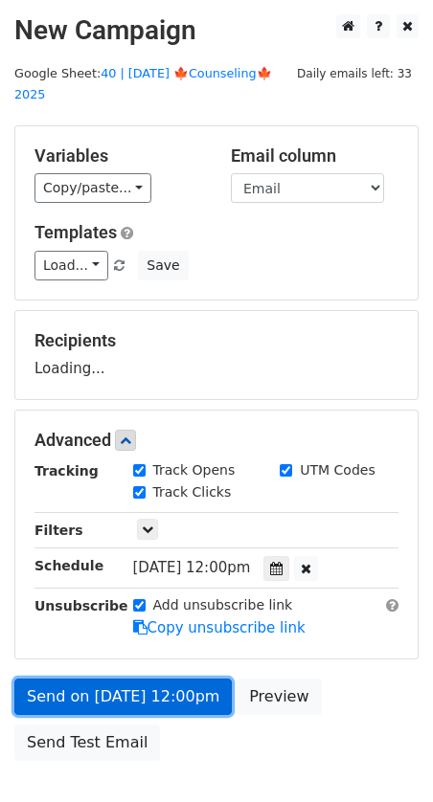
click at [105, 687] on link "Send on Oct 24 at 12:00pm" at bounding box center [122, 697] width 217 height 36
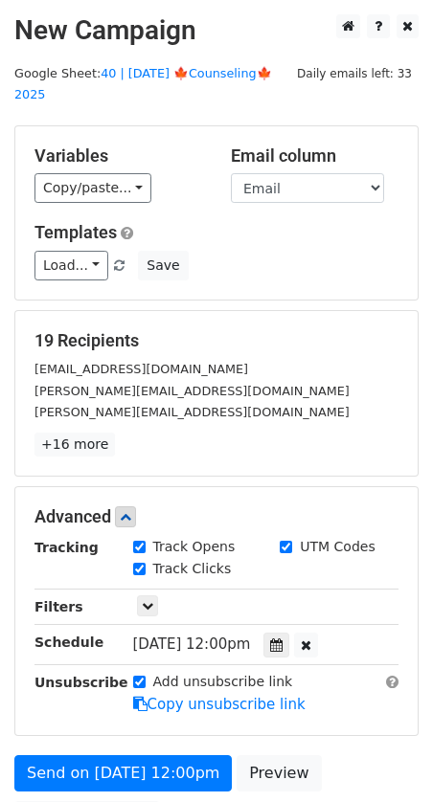
click at [77, 716] on form "Variables Copy/paste... {{Name}} {{Email}} Email column Name Email Templates Lo…" at bounding box center [216, 486] width 404 height 722
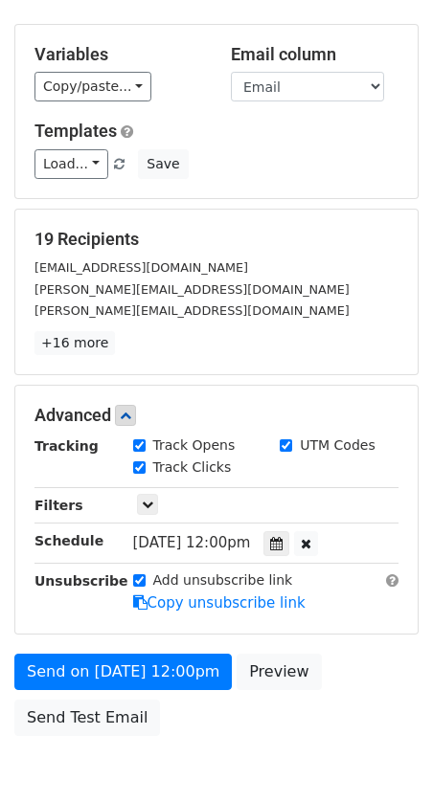
scroll to position [108, 0]
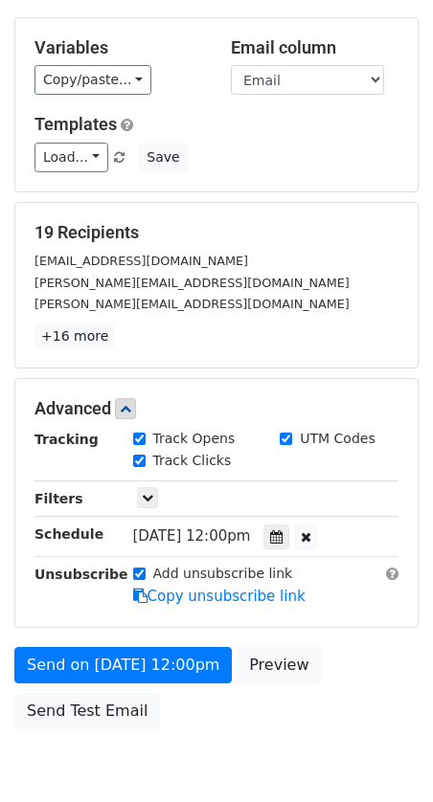
click at [99, 663] on div "Send on Oct 24 at 12:00pm Preview Send Test Email" at bounding box center [216, 693] width 433 height 92
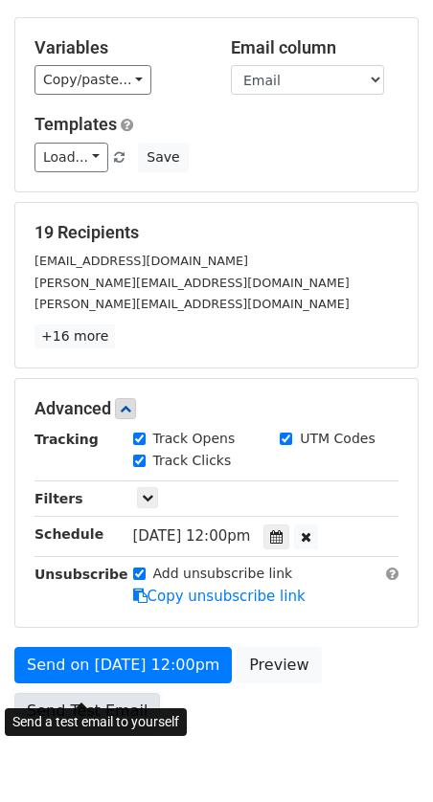
click at [83, 693] on link "Send Test Email" at bounding box center [86, 711] width 145 height 36
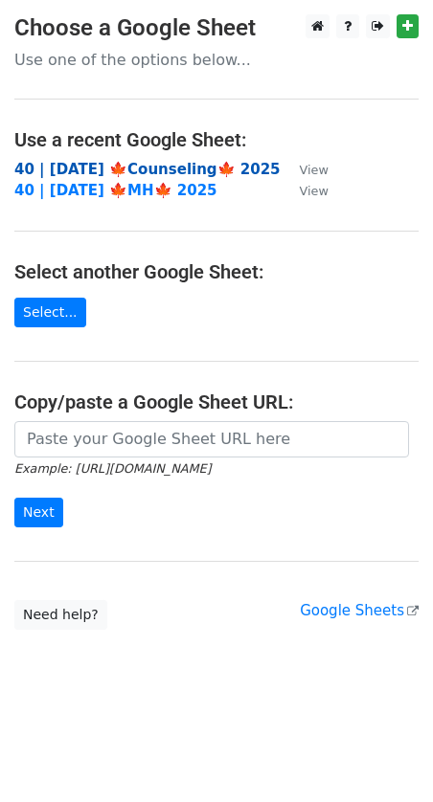
click at [162, 164] on strong "40 | [DATE] 🍁Counseling🍁 2025" at bounding box center [147, 169] width 266 height 17
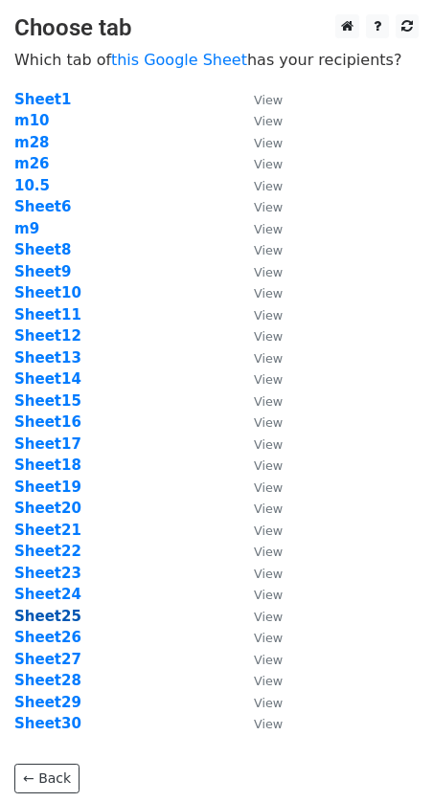
click at [58, 611] on strong "Sheet25" at bounding box center [47, 616] width 67 height 17
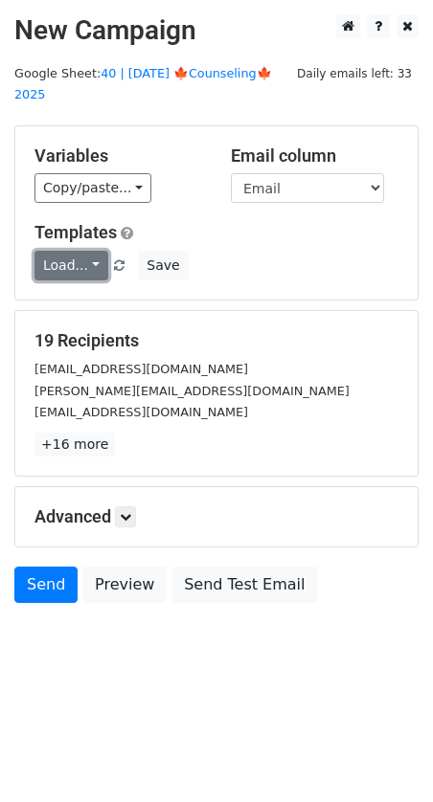
click at [62, 251] on link "Load..." at bounding box center [71, 266] width 74 height 30
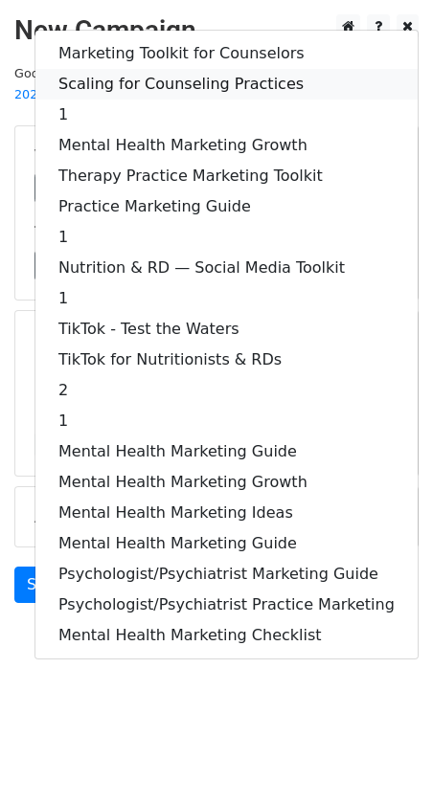
click at [185, 69] on link "Scaling for Counseling Practices" at bounding box center [226, 84] width 382 height 31
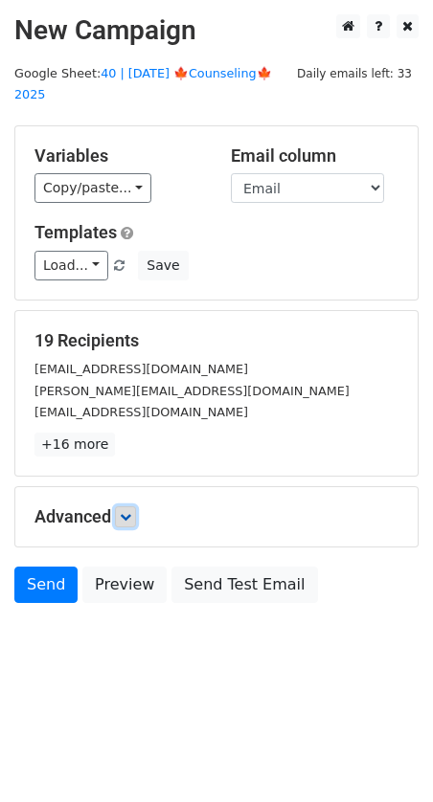
click at [131, 511] on icon at bounding box center [125, 516] width 11 height 11
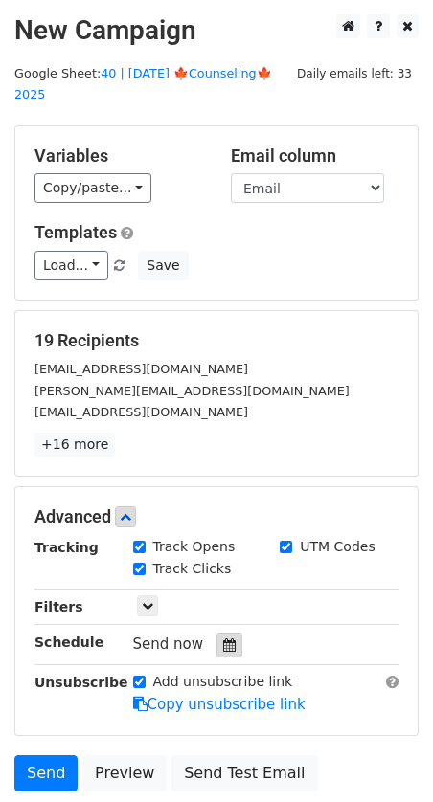
click at [223, 638] on icon at bounding box center [229, 644] width 12 height 13
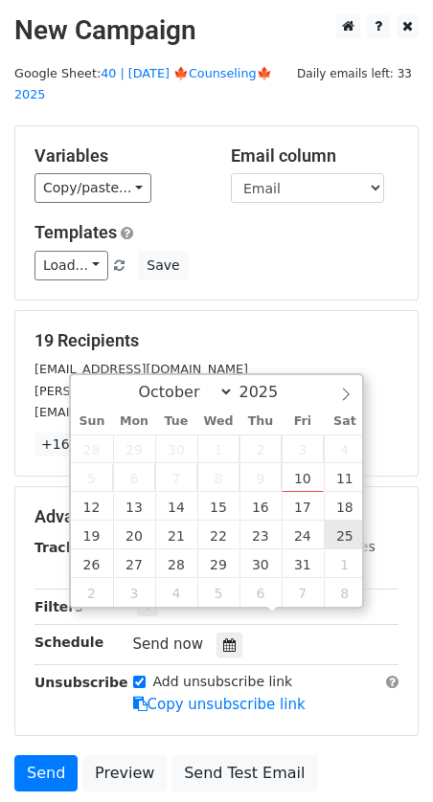
type input "2025-10-25 12:00"
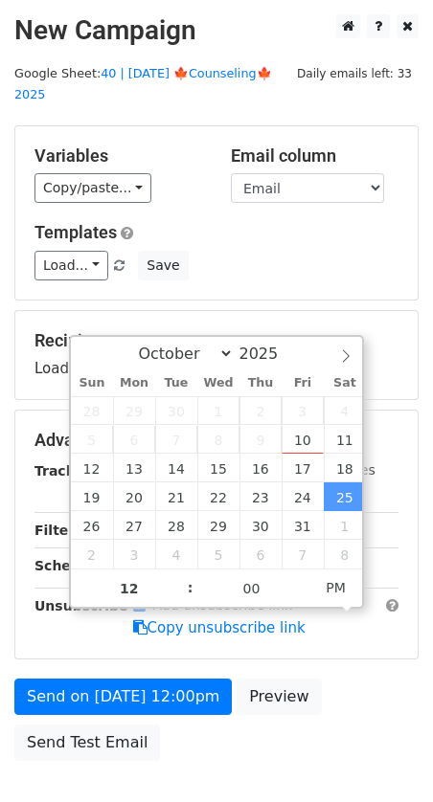
click at [116, 695] on div "Send on Oct 25 at 12:00pm Preview Send Test Email" at bounding box center [216, 725] width 433 height 92
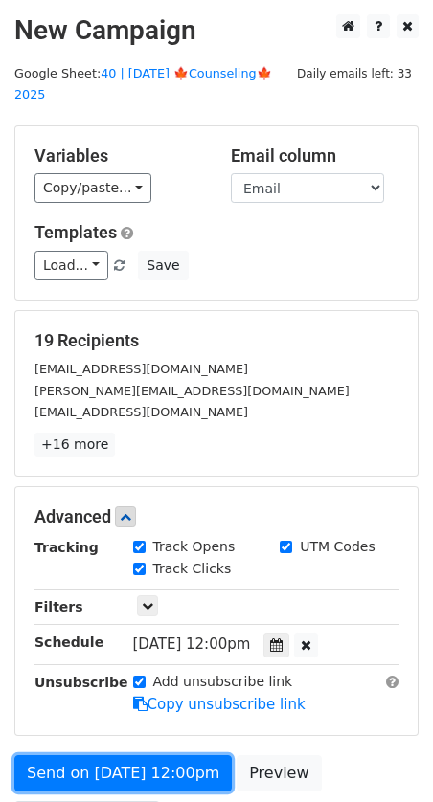
click at [73, 755] on link "Send on Oct 25 at 12:00pm" at bounding box center [122, 773] width 217 height 36
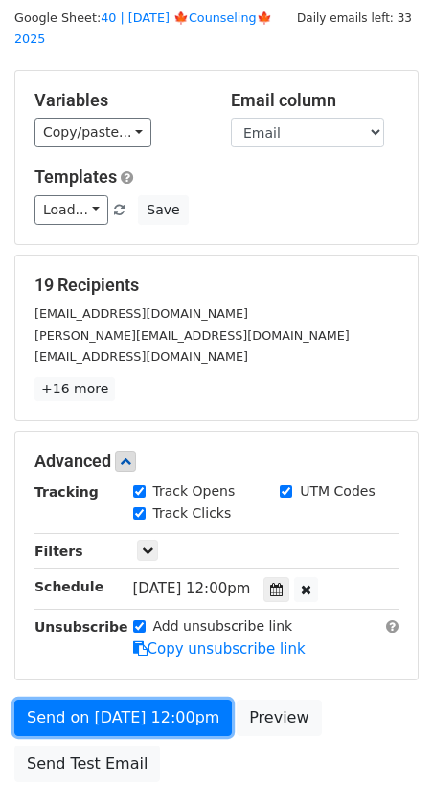
scroll to position [81, 0]
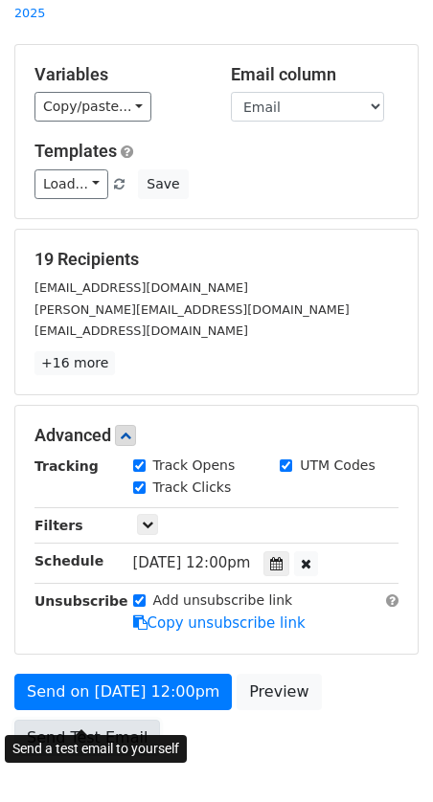
click at [75, 720] on link "Send Test Email" at bounding box center [86, 738] width 145 height 36
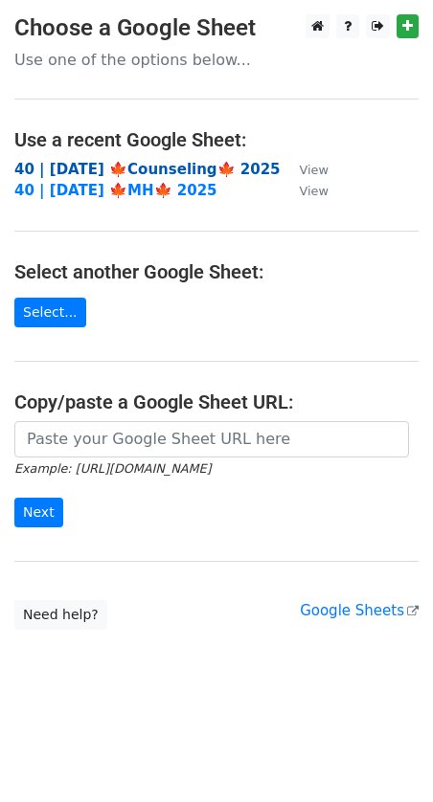
click at [155, 176] on strong "40 | OCT 5 🍁Counseling🍁 2025" at bounding box center [147, 169] width 266 height 17
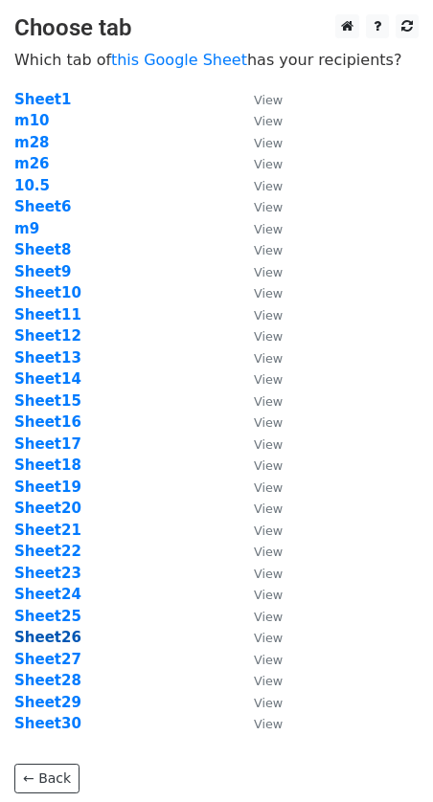
click at [46, 635] on strong "Sheet26" at bounding box center [47, 637] width 67 height 17
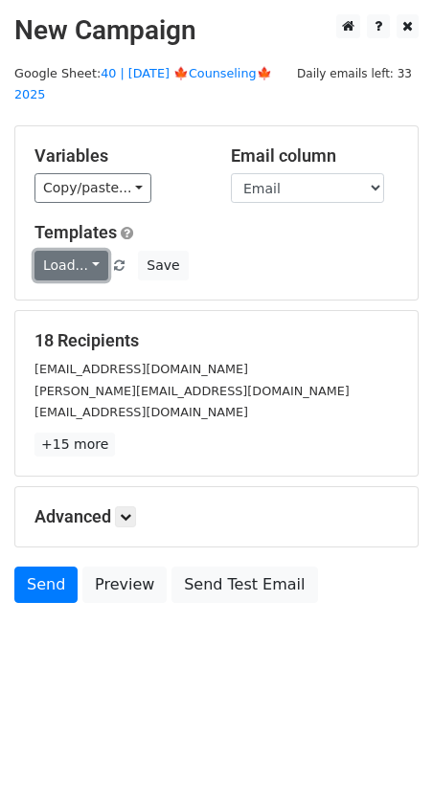
click at [68, 251] on link "Load..." at bounding box center [71, 266] width 74 height 30
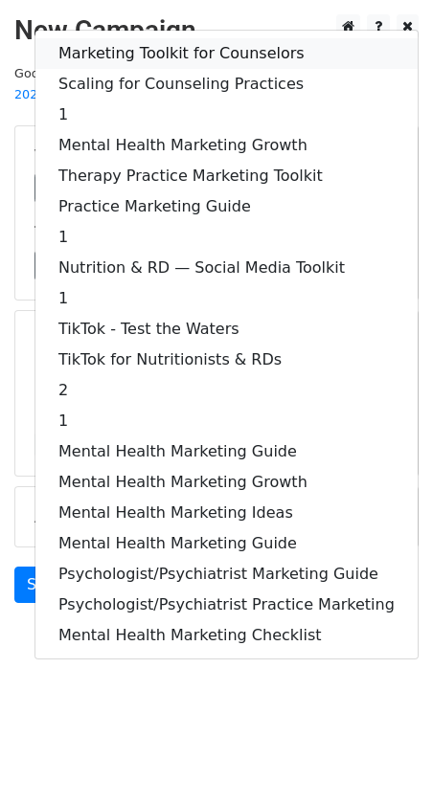
click at [158, 38] on link "Marketing Toolkit for Counselors" at bounding box center [226, 53] width 382 height 31
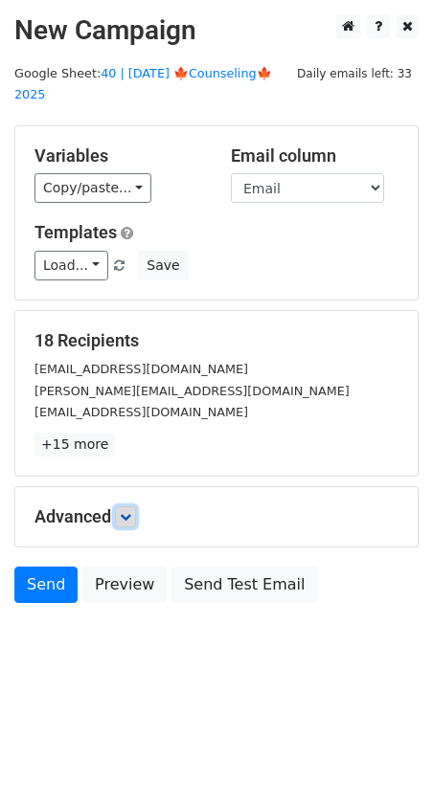
click at [123, 511] on icon at bounding box center [125, 516] width 11 height 11
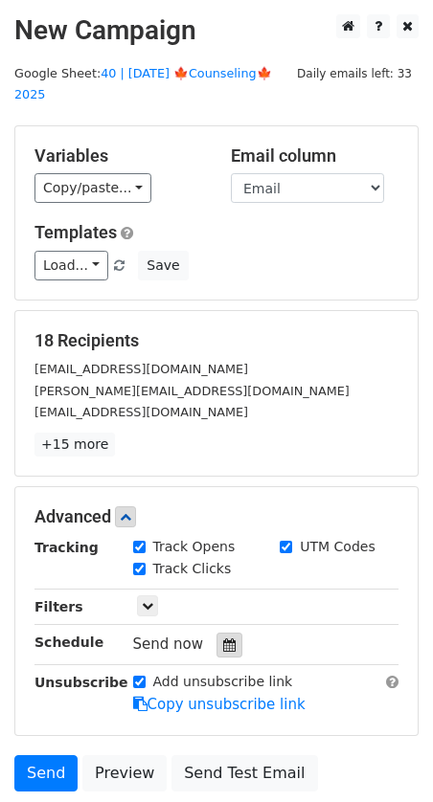
click at [223, 638] on icon at bounding box center [229, 644] width 12 height 13
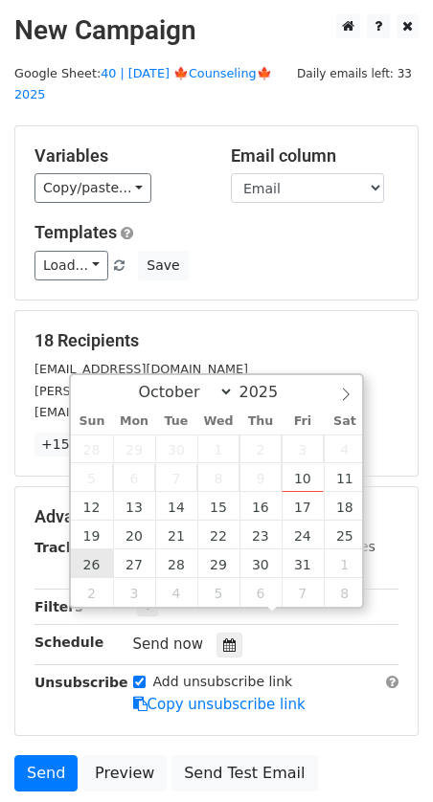
type input "[DATE] 12:00"
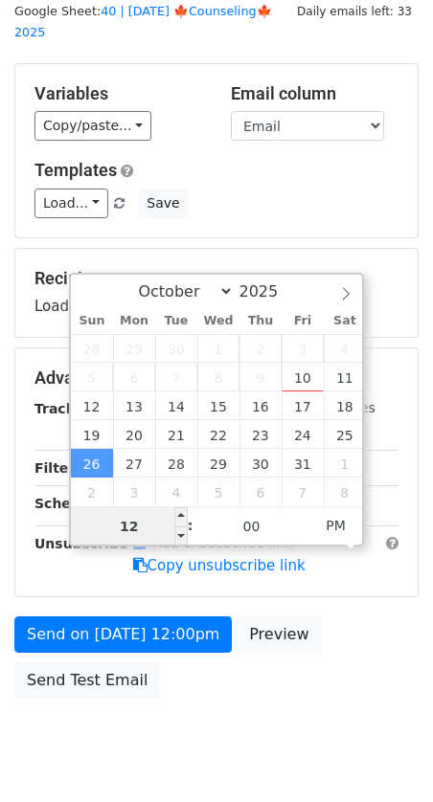
scroll to position [96, 0]
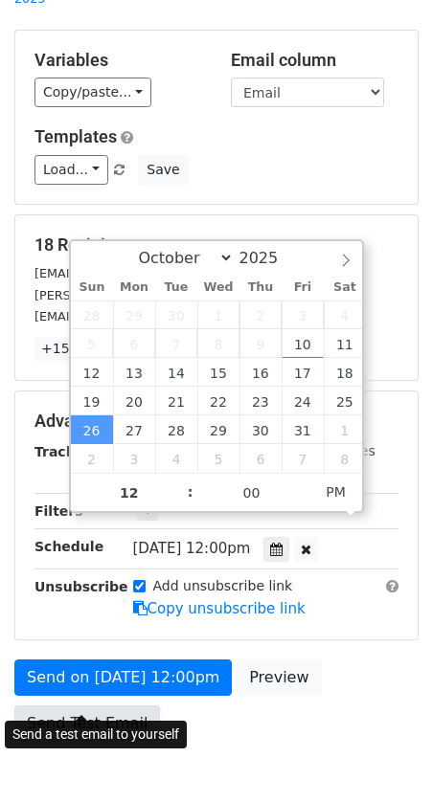
click at [76, 705] on link "Send Test Email" at bounding box center [86, 723] width 145 height 36
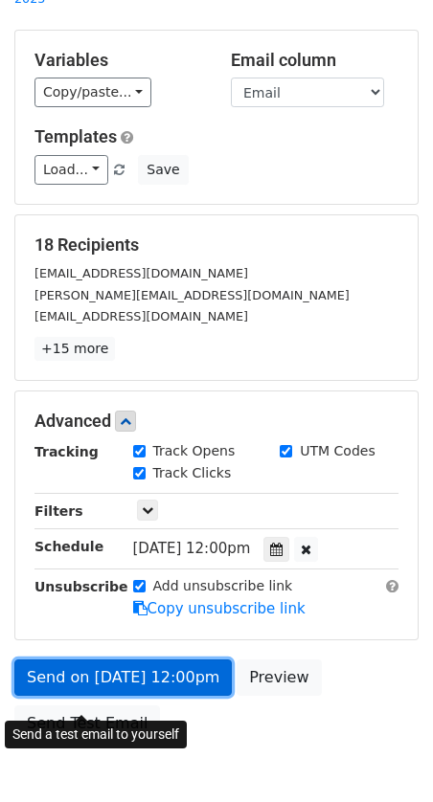
drag, startPoint x: 97, startPoint y: 641, endPoint x: 97, endPoint y: 656, distance: 14.4
click at [97, 659] on link "Send on [DATE] 12:00pm" at bounding box center [122, 677] width 217 height 36
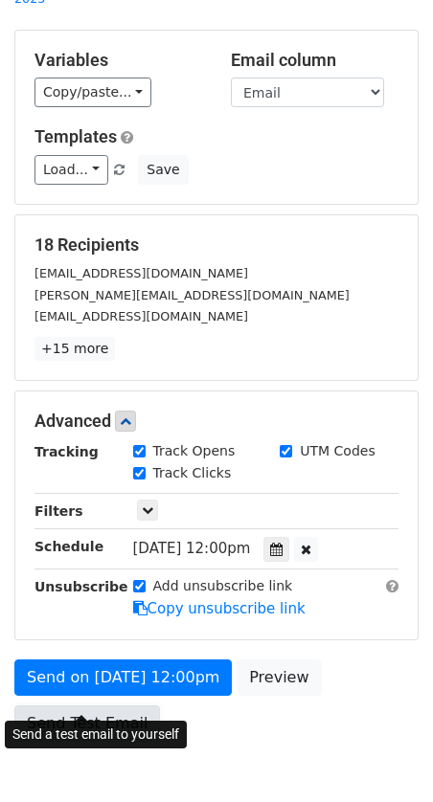
click at [92, 706] on link "Send Test Email" at bounding box center [86, 723] width 145 height 36
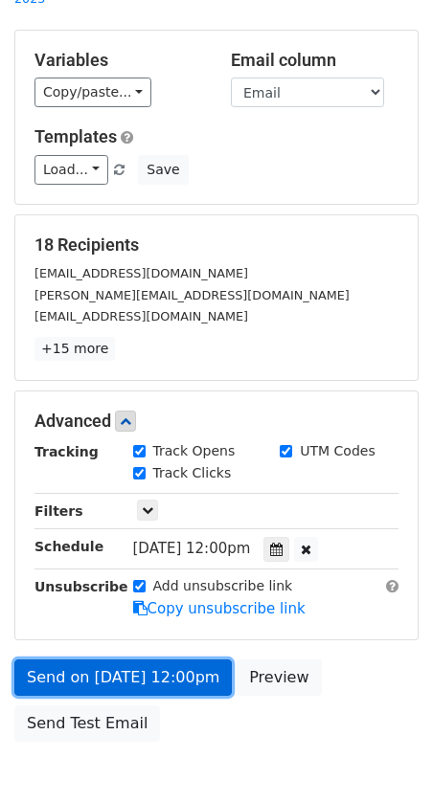
click at [95, 659] on link "Send on [DATE] 12:00pm" at bounding box center [122, 677] width 217 height 36
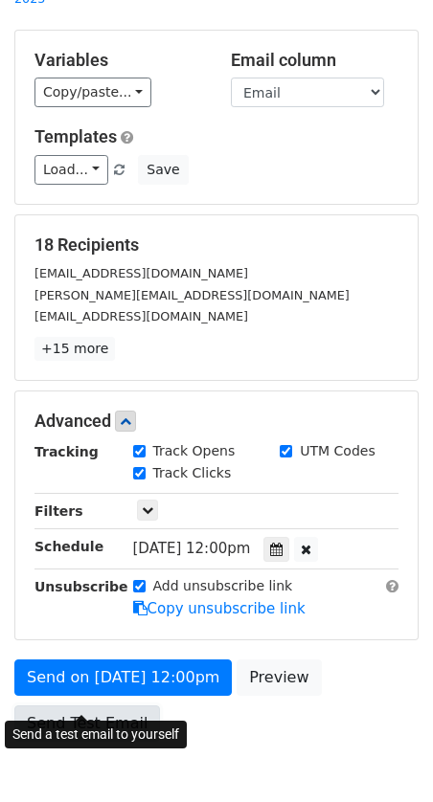
click at [90, 705] on link "Send Test Email" at bounding box center [86, 723] width 145 height 36
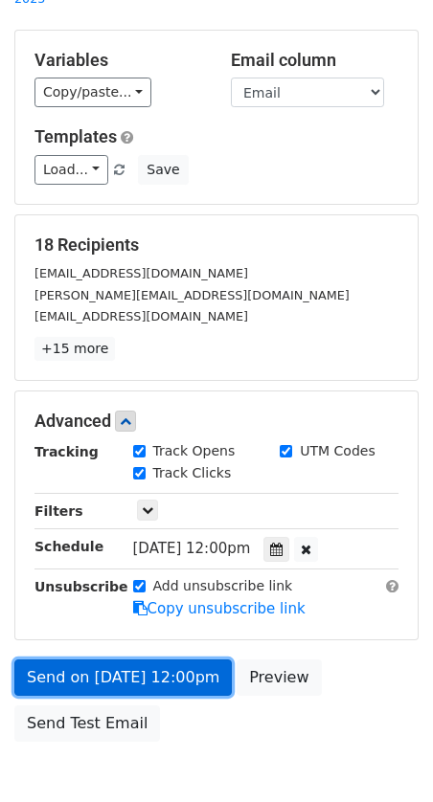
click at [102, 660] on link "Send on [DATE] 12:00pm" at bounding box center [122, 677] width 217 height 36
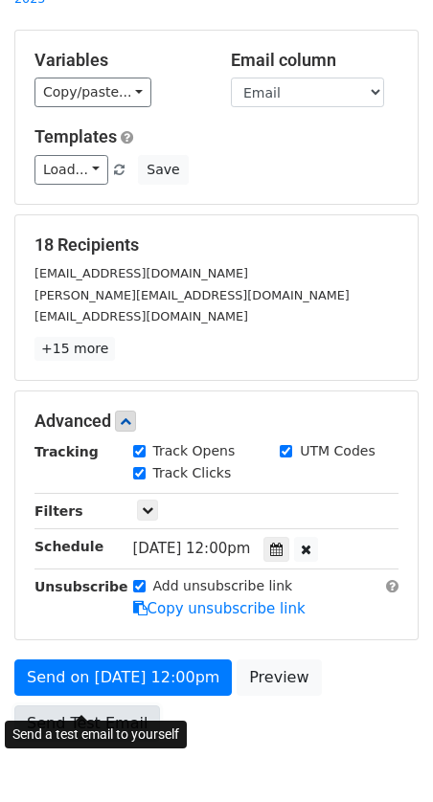
click at [90, 705] on link "Send Test Email" at bounding box center [86, 723] width 145 height 36
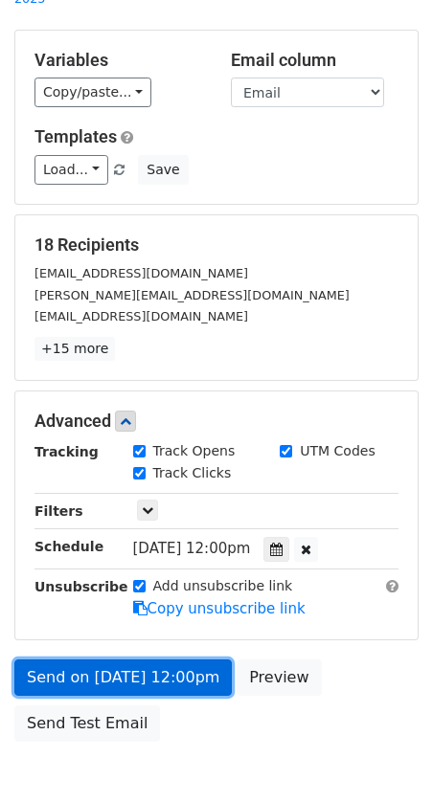
click at [96, 659] on link "Send on [DATE] 12:00pm" at bounding box center [122, 677] width 217 height 36
